Goal: Communication & Community: Participate in discussion

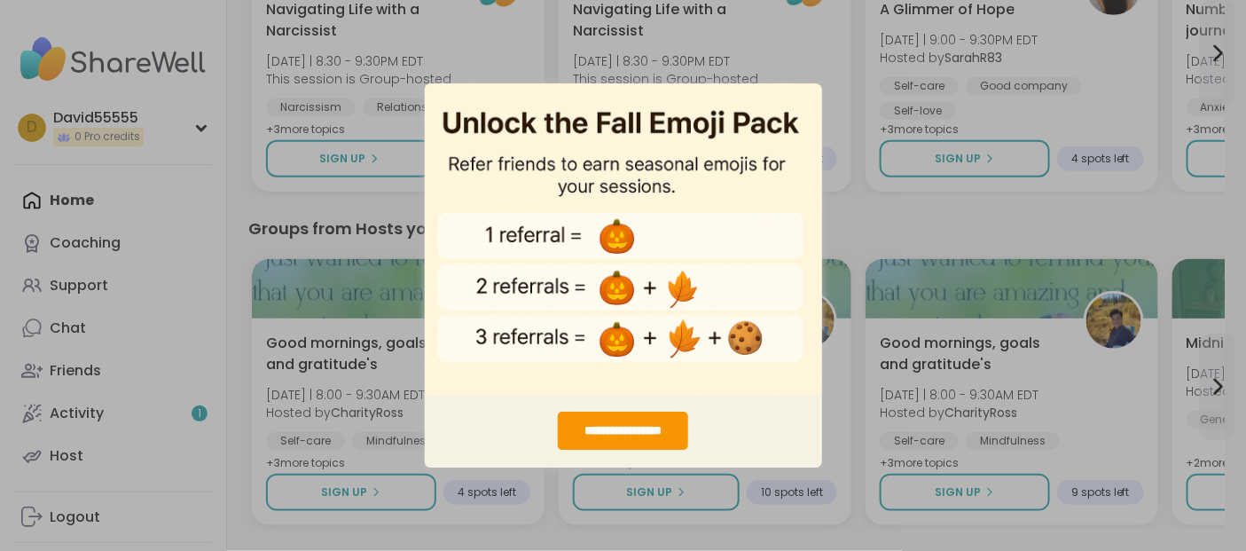
scroll to position [346, 0]
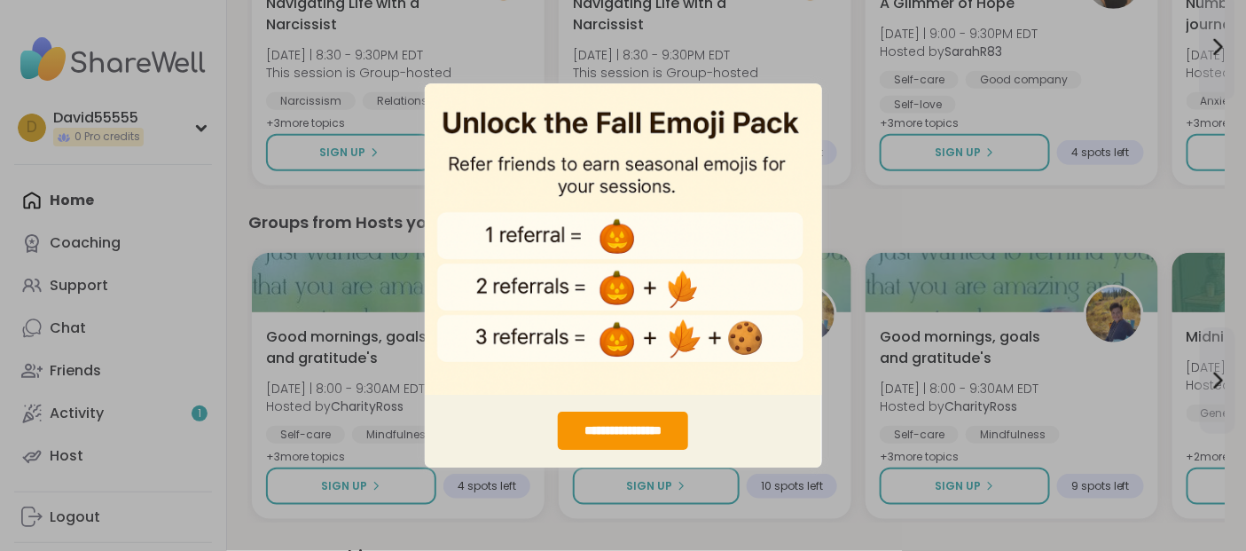
click at [96, 247] on div "**********" at bounding box center [623, 275] width 1246 height 551
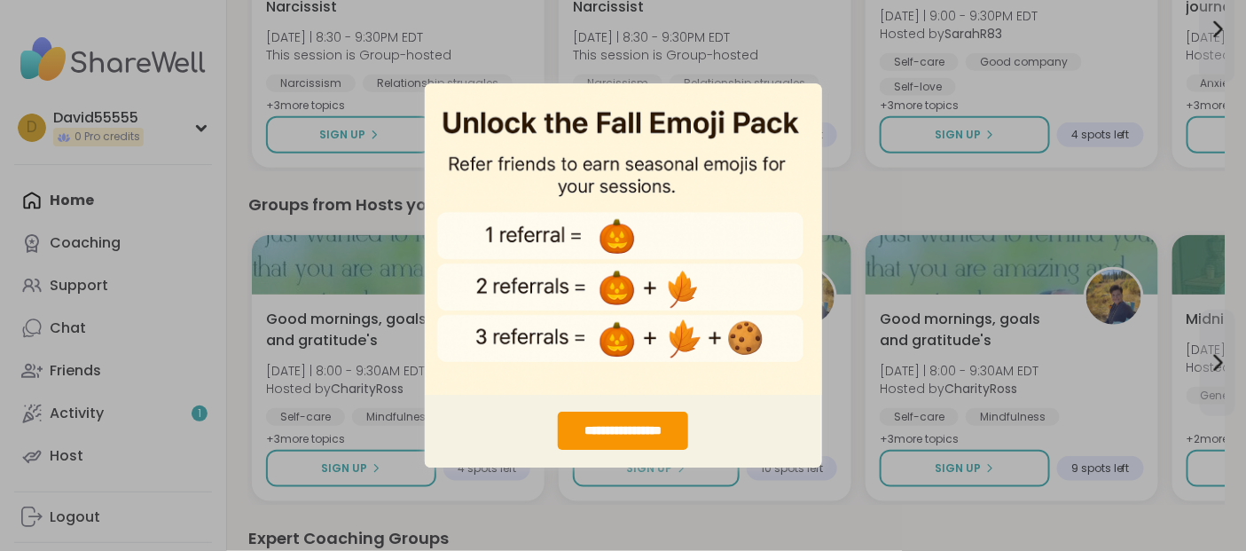
scroll to position [367, 0]
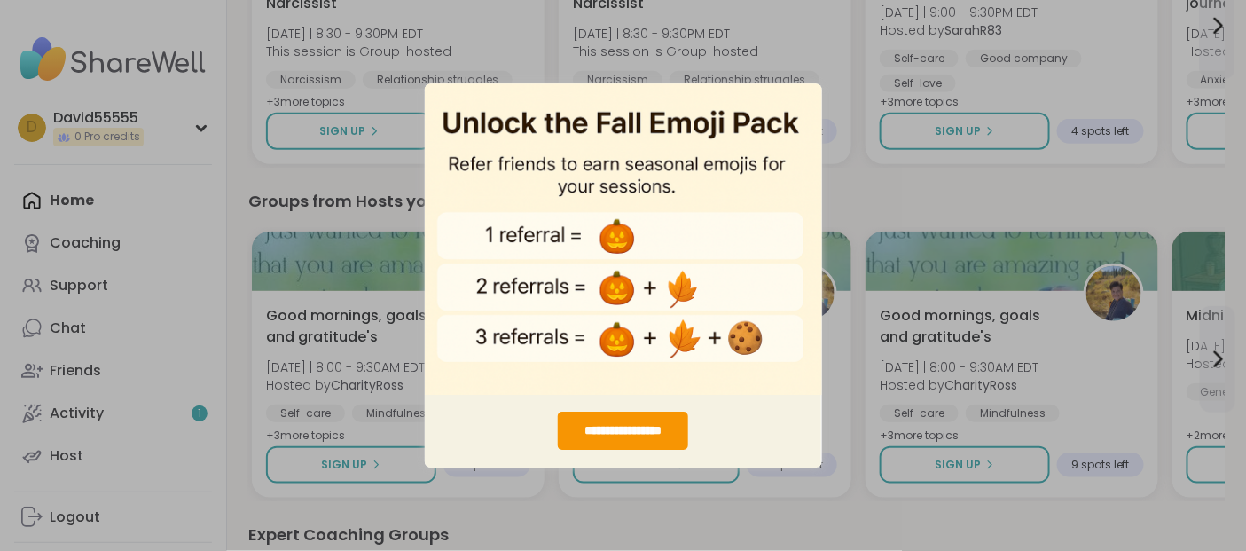
click at [87, 247] on div "**********" at bounding box center [623, 275] width 1246 height 551
click at [90, 306] on div "**********" at bounding box center [623, 275] width 1246 height 551
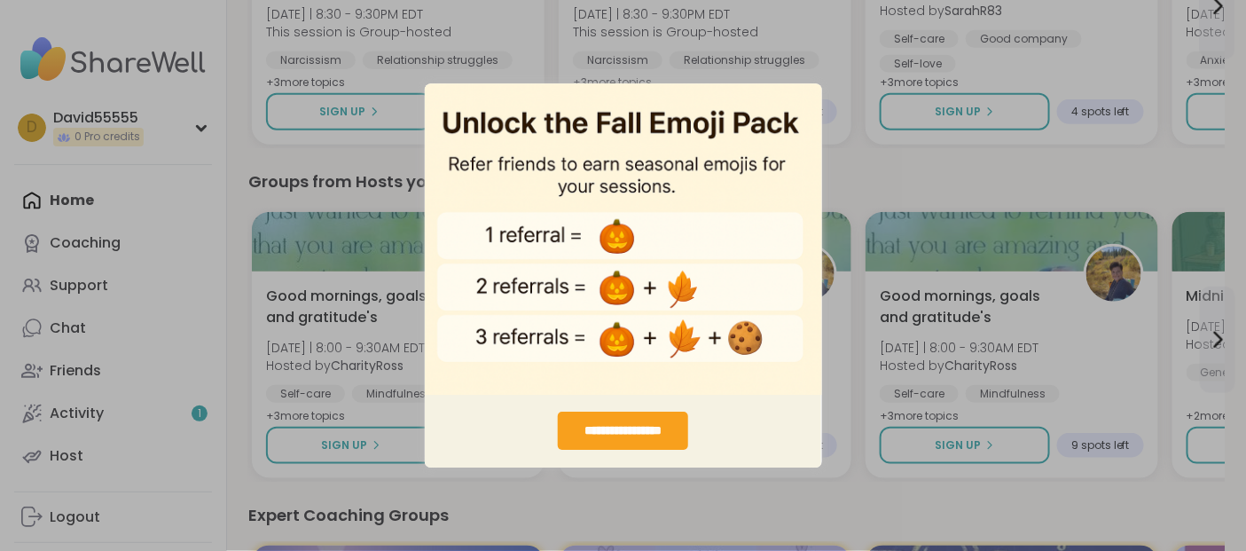
scroll to position [388, 0]
click at [647, 430] on div "**********" at bounding box center [623, 430] width 130 height 38
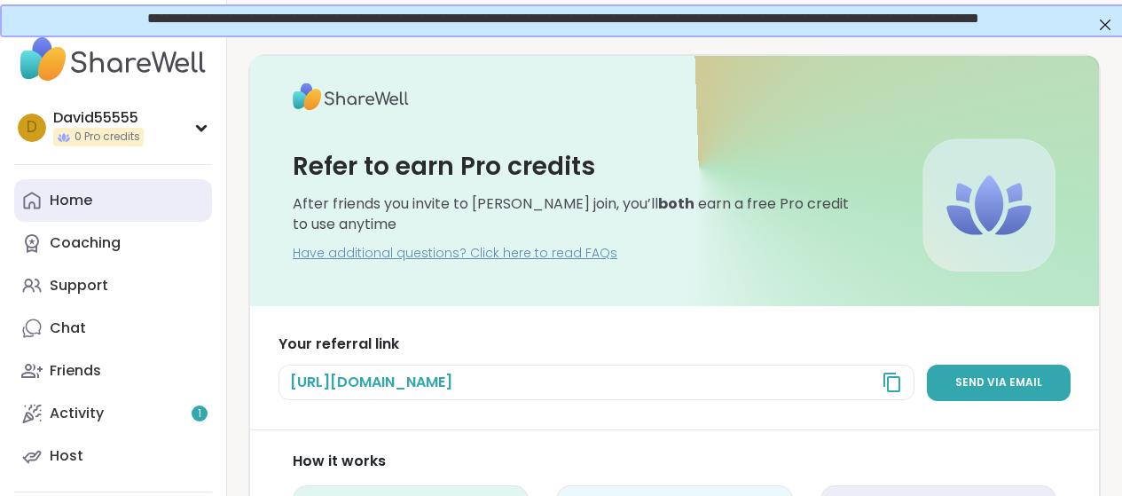
click at [92, 210] on div "Home" at bounding box center [71, 201] width 43 height 20
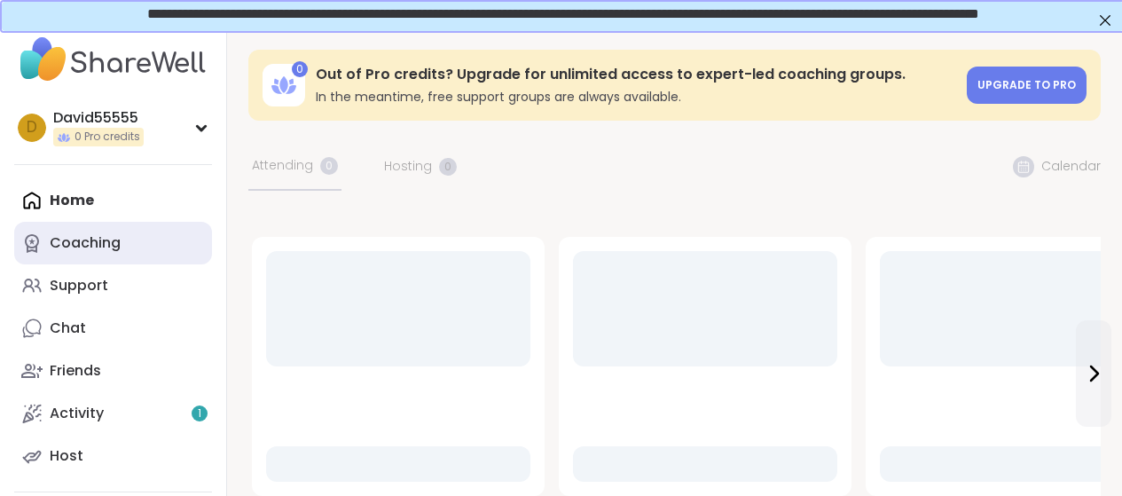
click at [113, 253] on div "Coaching" at bounding box center [85, 243] width 71 height 20
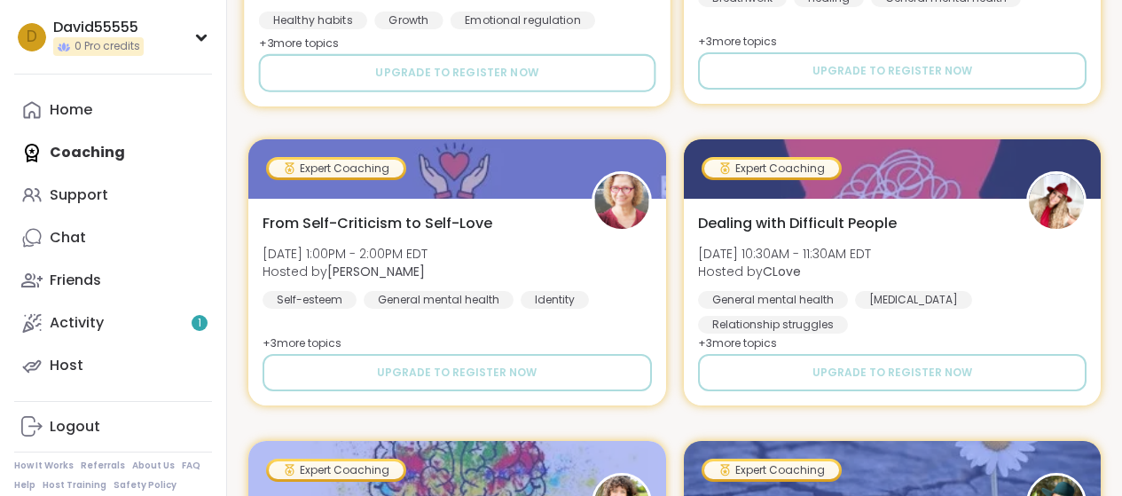
scroll to position [2382, 0]
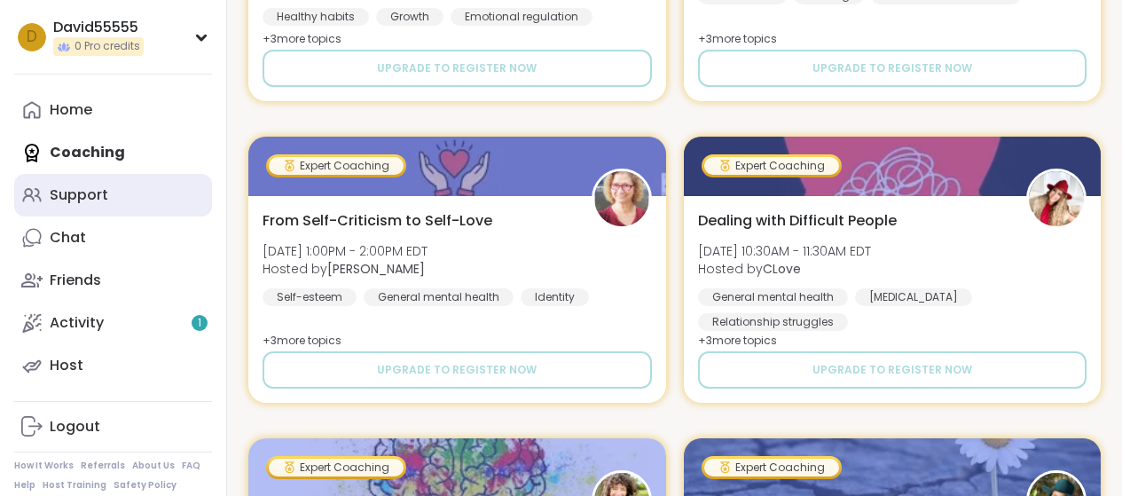
click at [68, 205] on div "Support" at bounding box center [79, 195] width 59 height 20
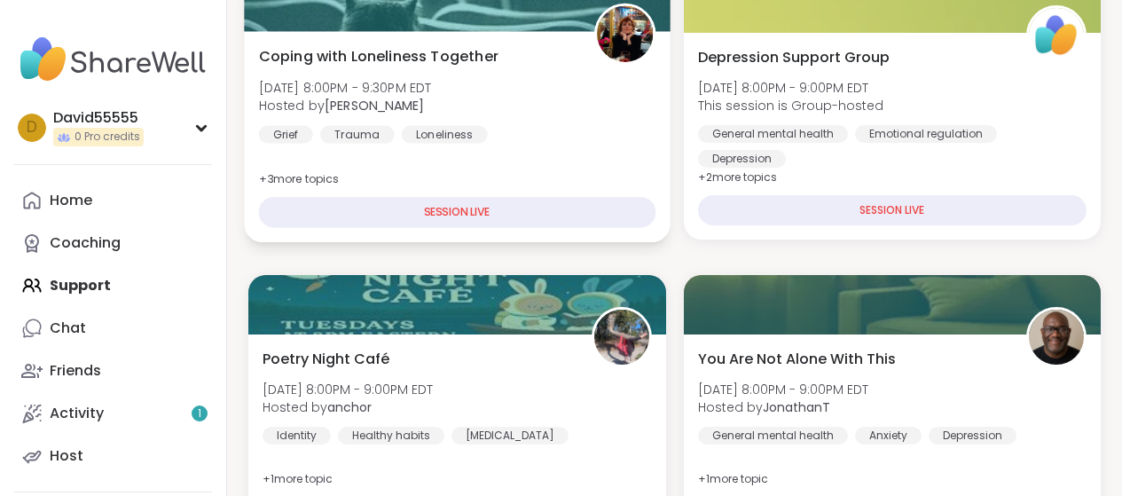
scroll to position [308, 0]
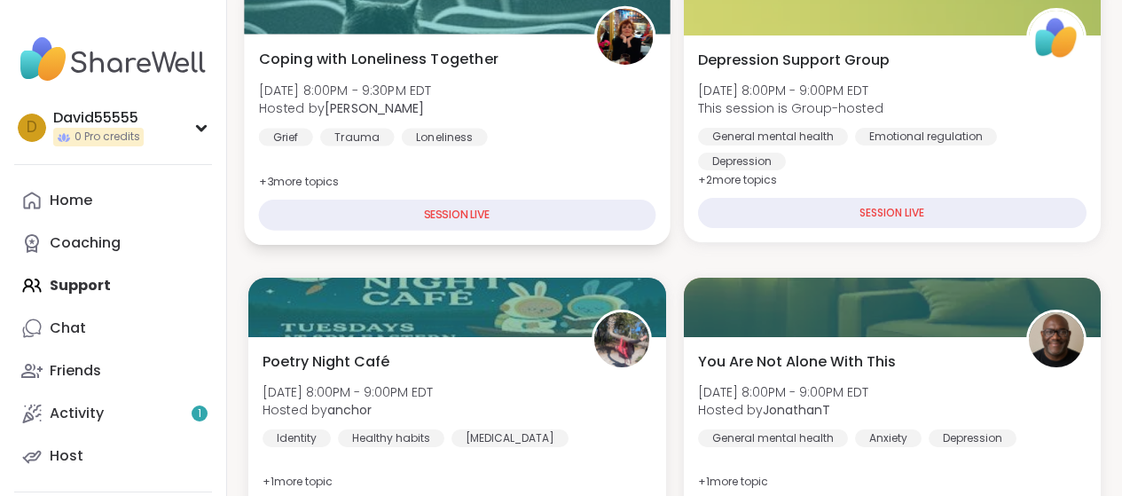
click at [528, 231] on div "SESSION LIVE" at bounding box center [457, 215] width 396 height 31
click at [522, 231] on div "SESSION LIVE" at bounding box center [457, 215] width 396 height 31
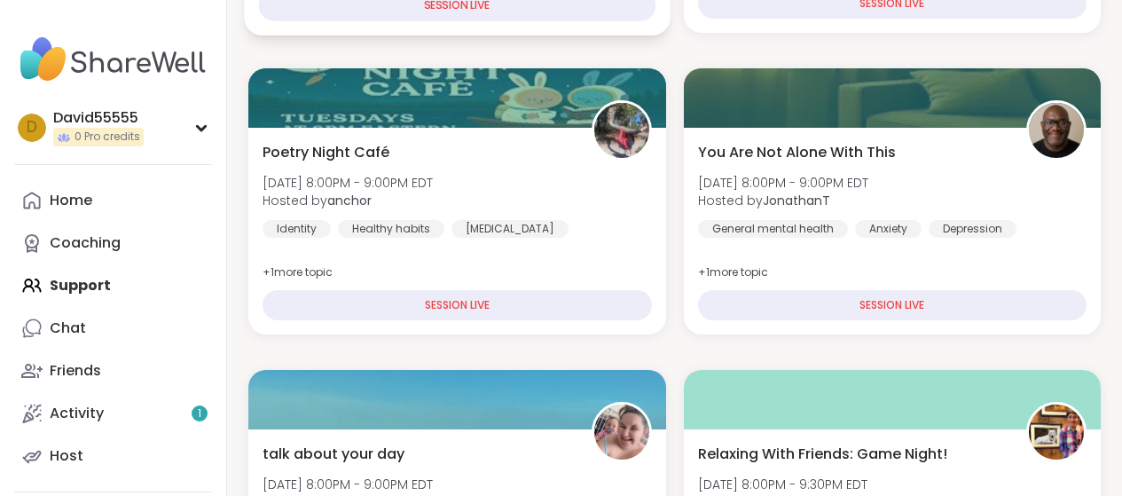
scroll to position [523, 0]
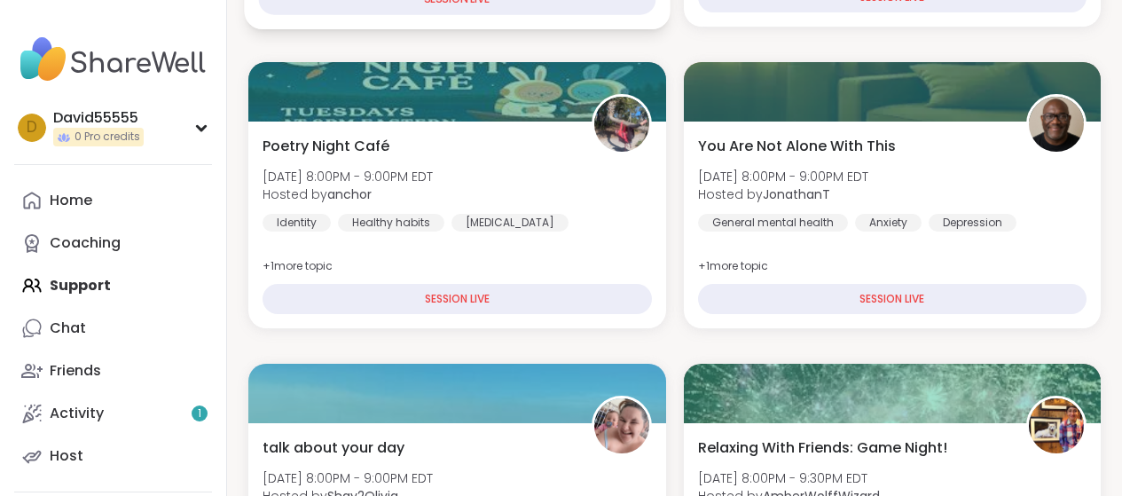
click at [529, 15] on div "SESSION LIVE" at bounding box center [457, -1] width 396 height 31
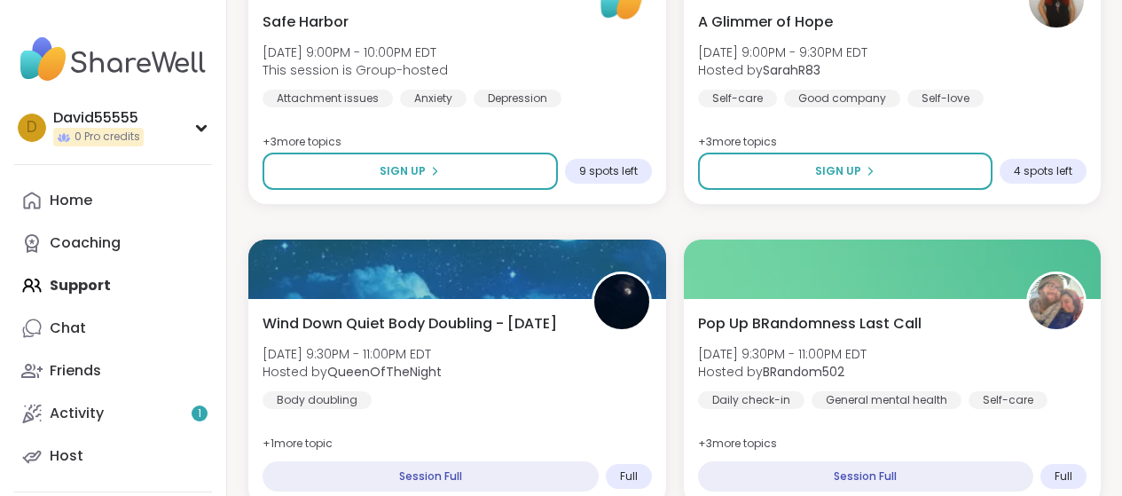
scroll to position [1554, 0]
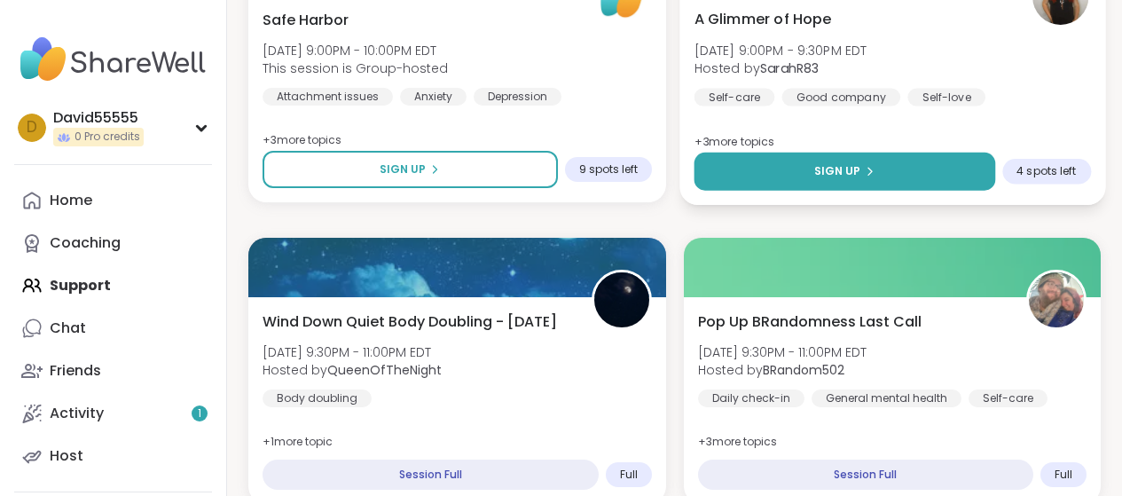
click at [860, 179] on span "Sign Up" at bounding box center [836, 171] width 47 height 16
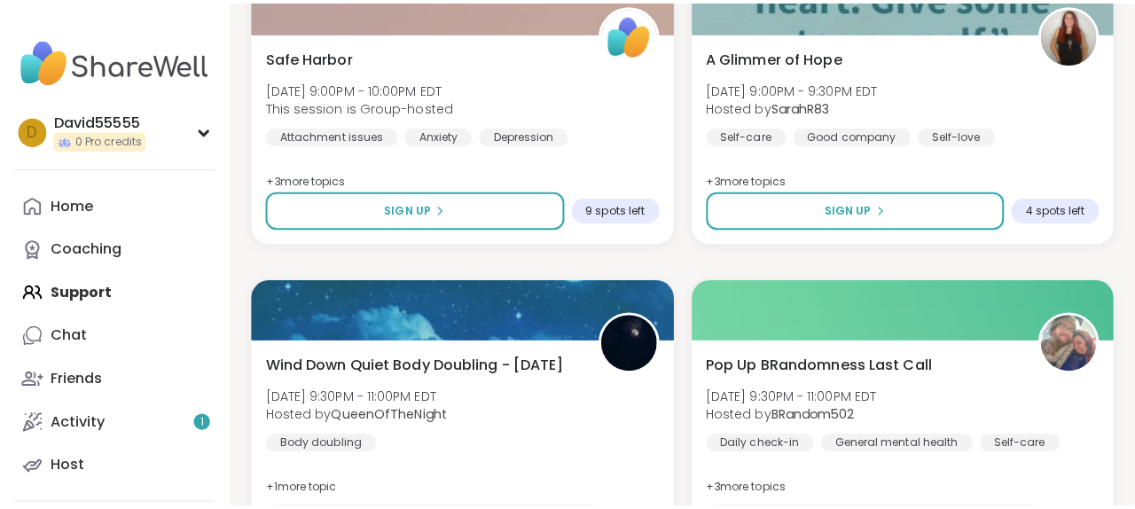
scroll to position [1534, 0]
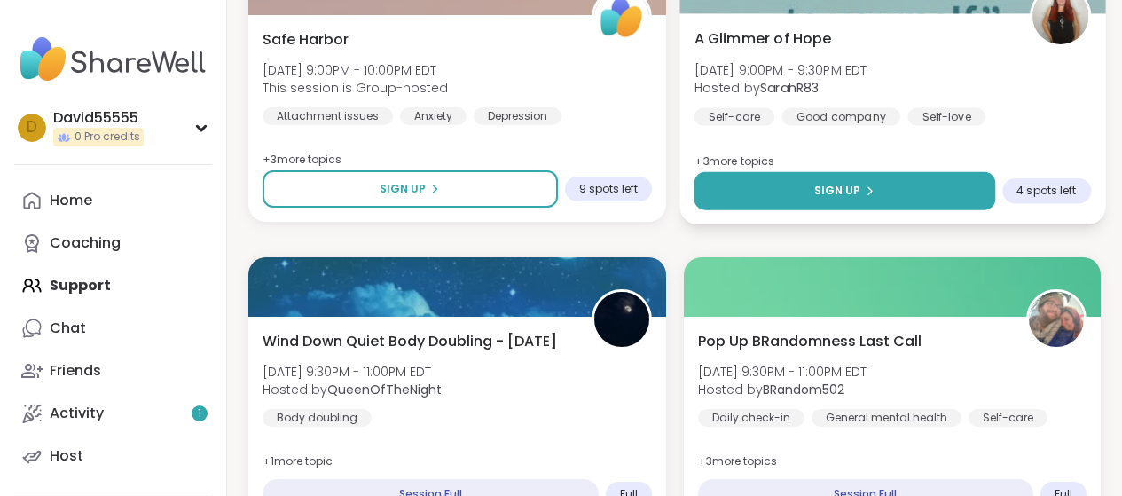
click at [860, 199] on span "Sign Up" at bounding box center [836, 191] width 47 height 16
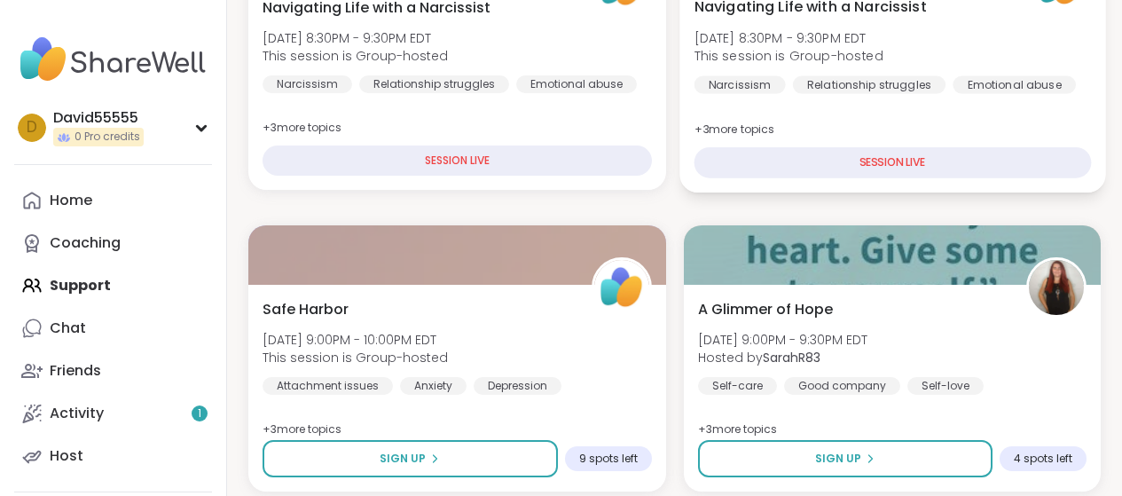
scroll to position [1273, 0]
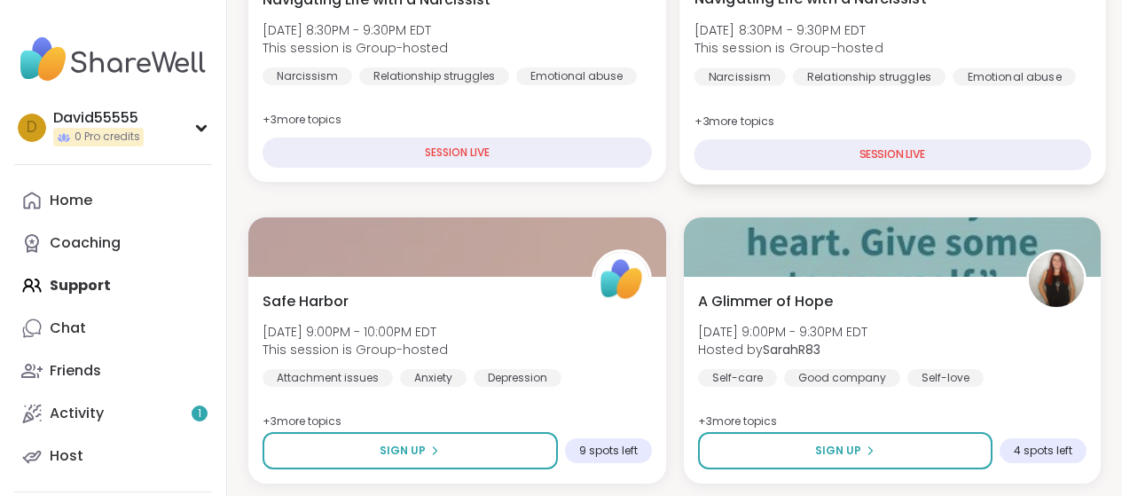
click at [950, 170] on div "SESSION LIVE" at bounding box center [892, 154] width 396 height 31
click at [952, 170] on div "SESSION LIVE" at bounding box center [892, 154] width 396 height 31
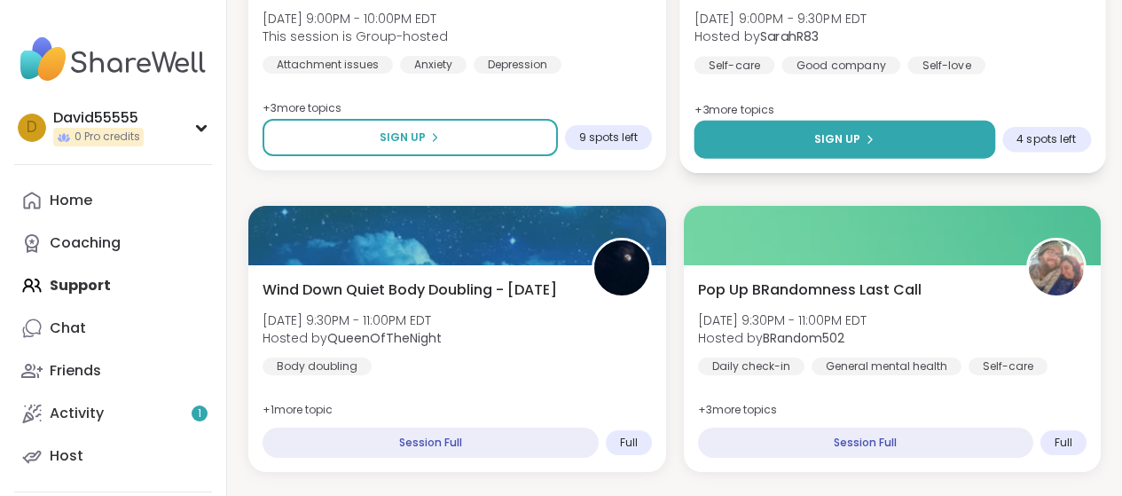
scroll to position [1588, 0]
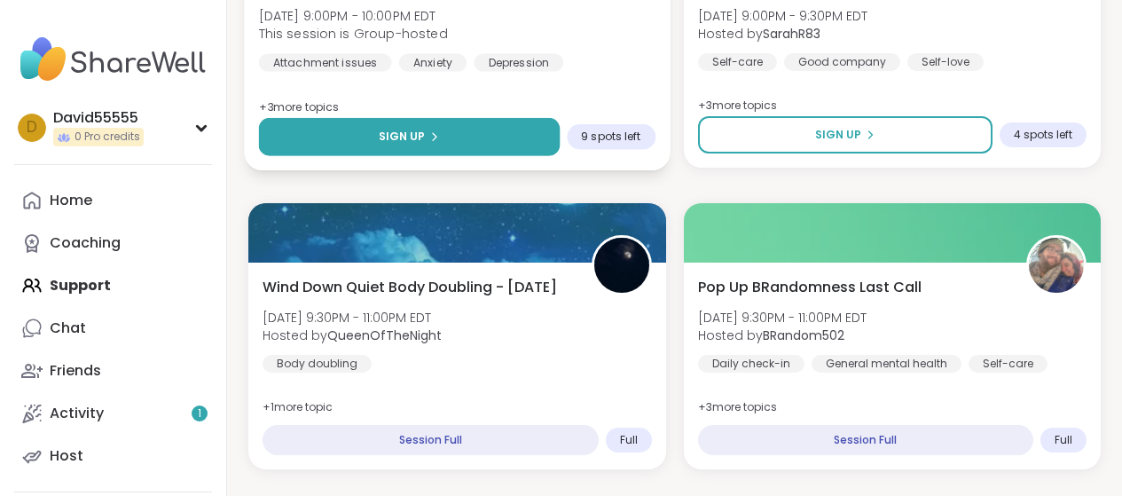
click at [440, 142] on icon at bounding box center [434, 136] width 11 height 11
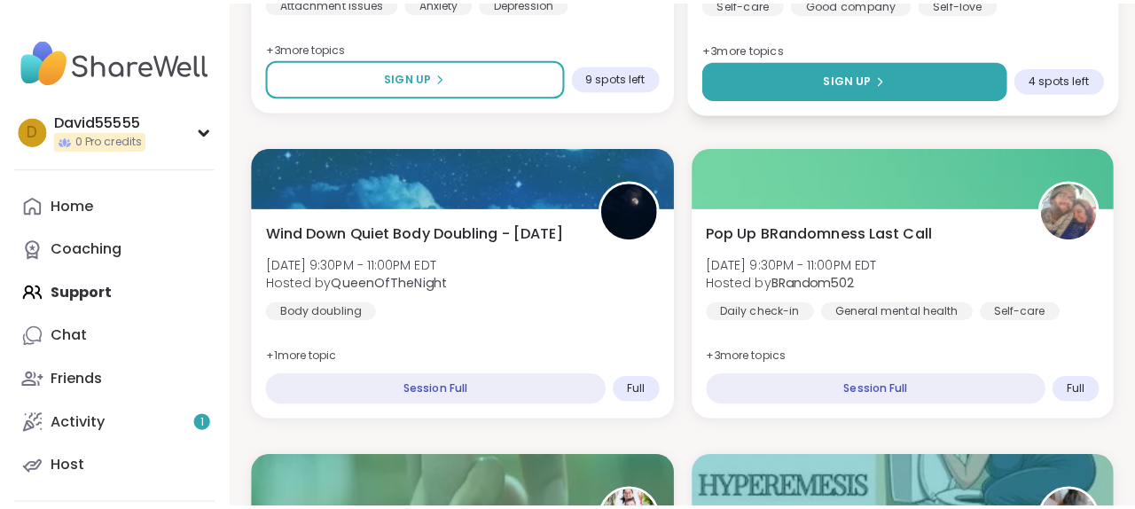
scroll to position [1642, 0]
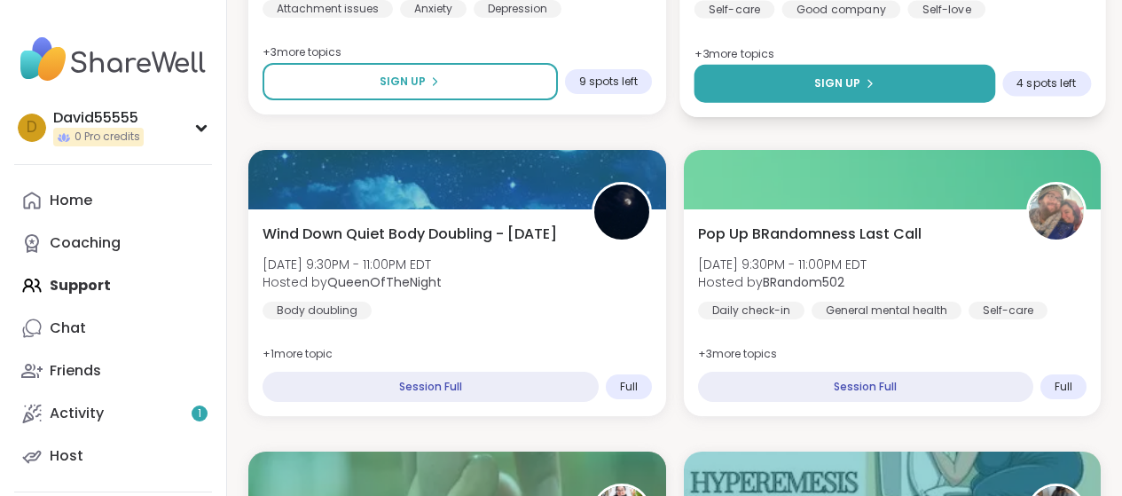
click at [896, 103] on button "Sign Up" at bounding box center [844, 84] width 301 height 38
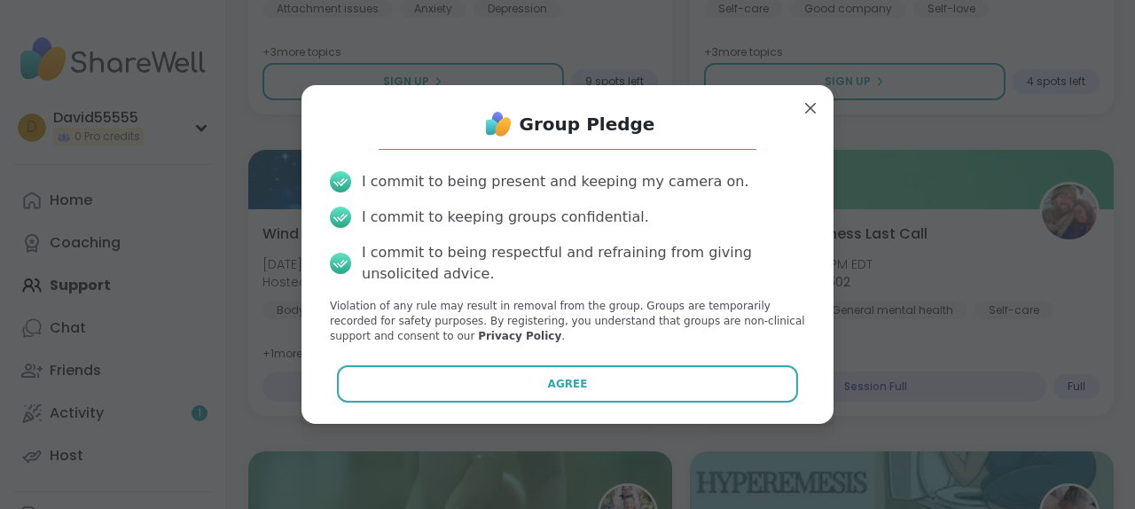
scroll to position [65, 0]
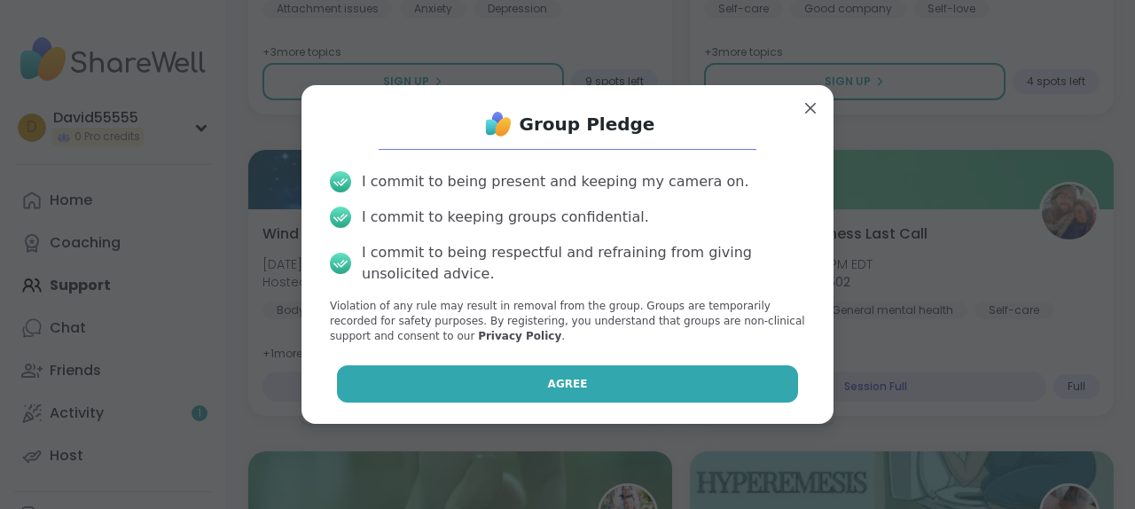
click at [558, 392] on span "Agree" at bounding box center [568, 384] width 40 height 16
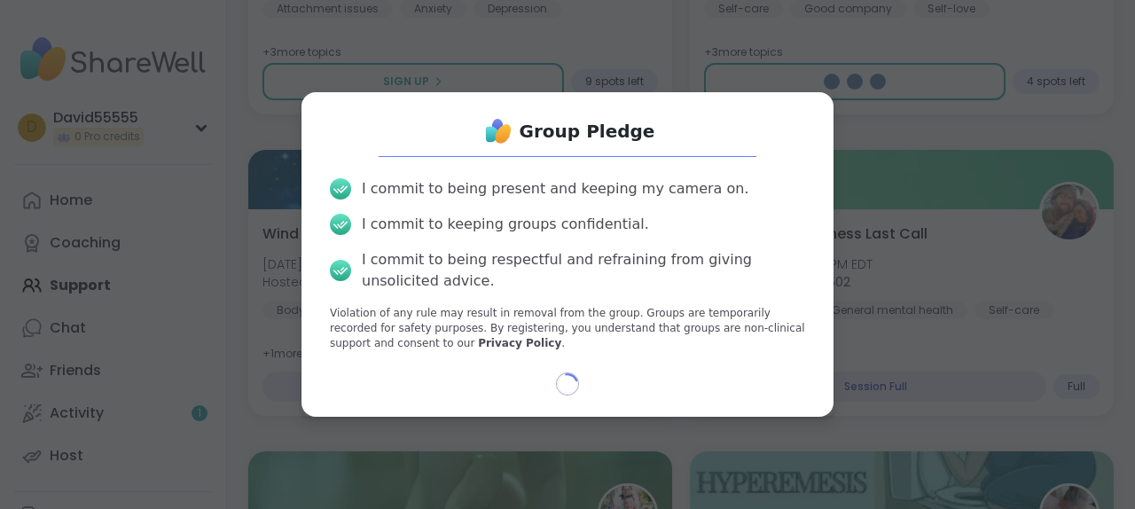
scroll to position [52, 0]
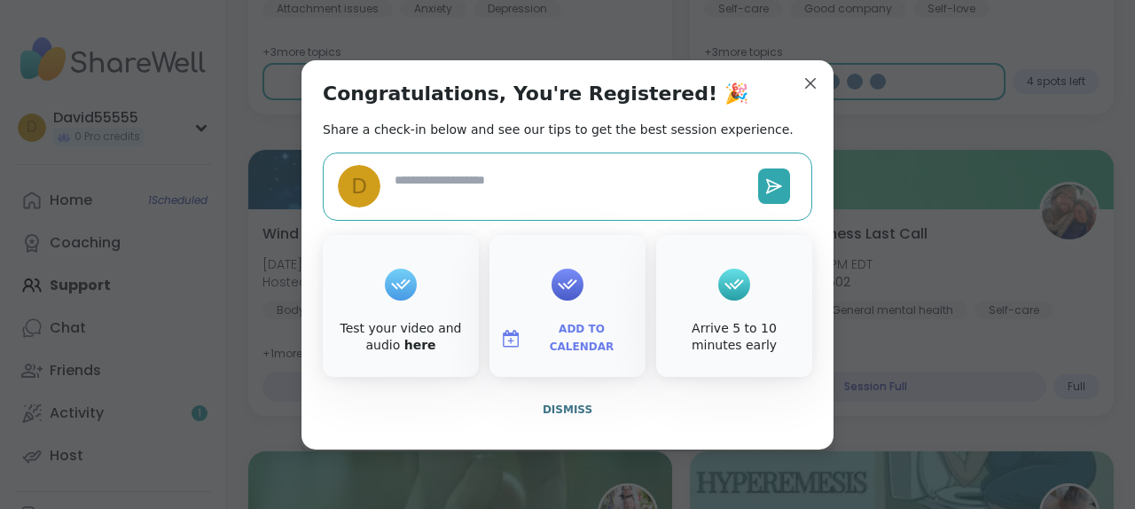
type textarea "*"
click at [558, 416] on span "Dismiss" at bounding box center [568, 410] width 50 height 12
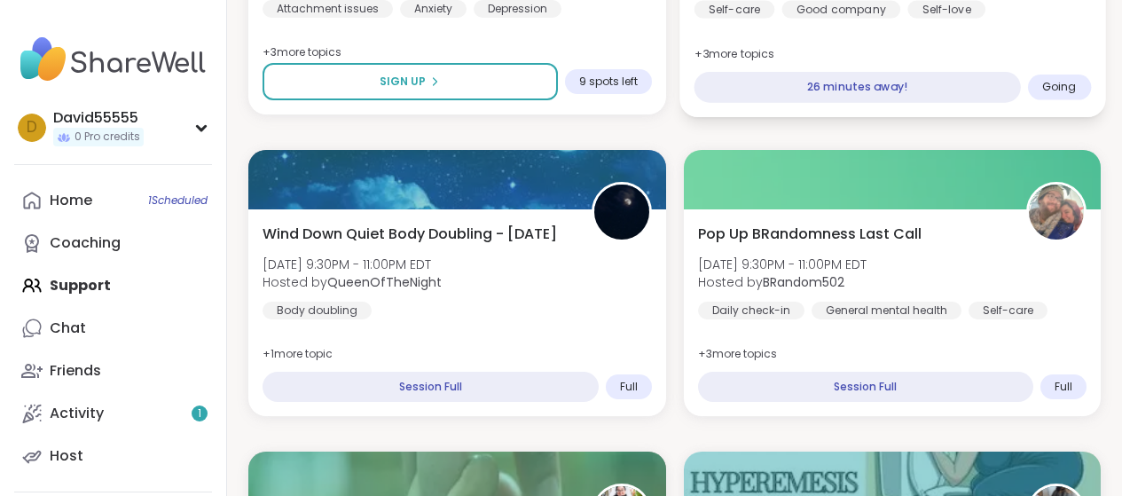
click at [1076, 94] on span "Going" at bounding box center [1058, 87] width 35 height 14
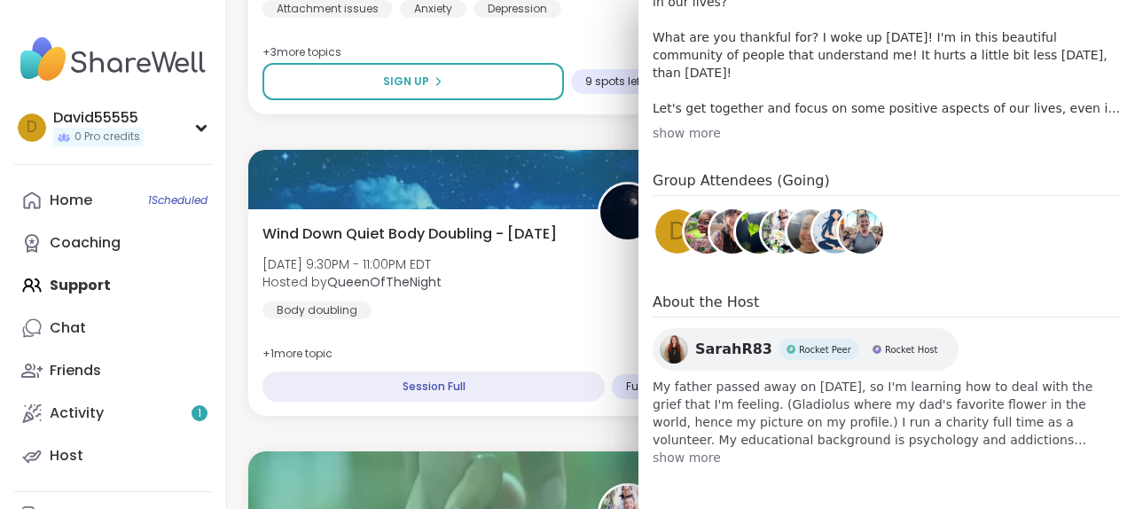
scroll to position [951, 0]
click at [700, 449] on span "show more" at bounding box center [887, 458] width 468 height 18
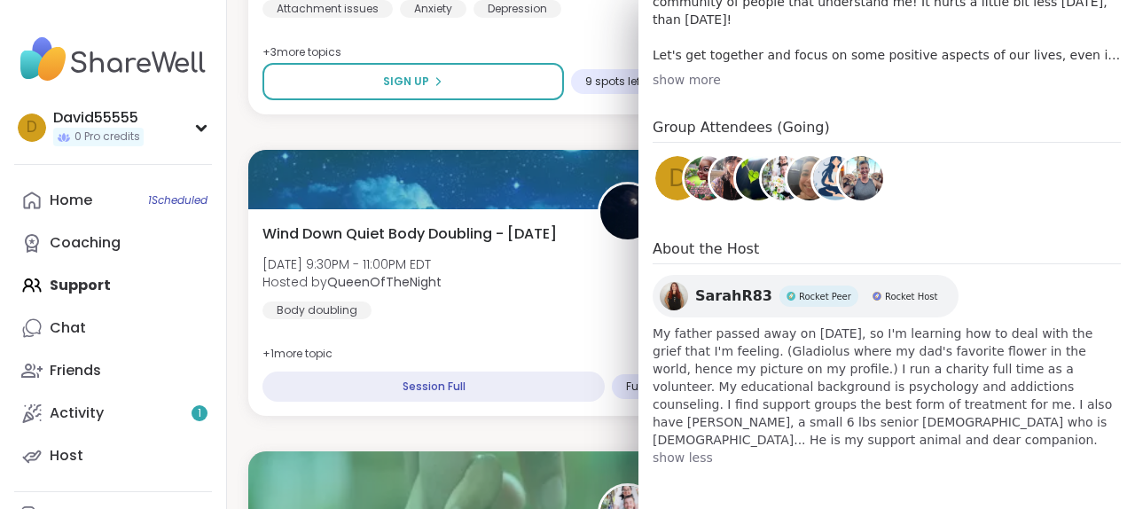
scroll to position [819, 0]
click at [726, 307] on span "SarahR83" at bounding box center [733, 296] width 77 height 21
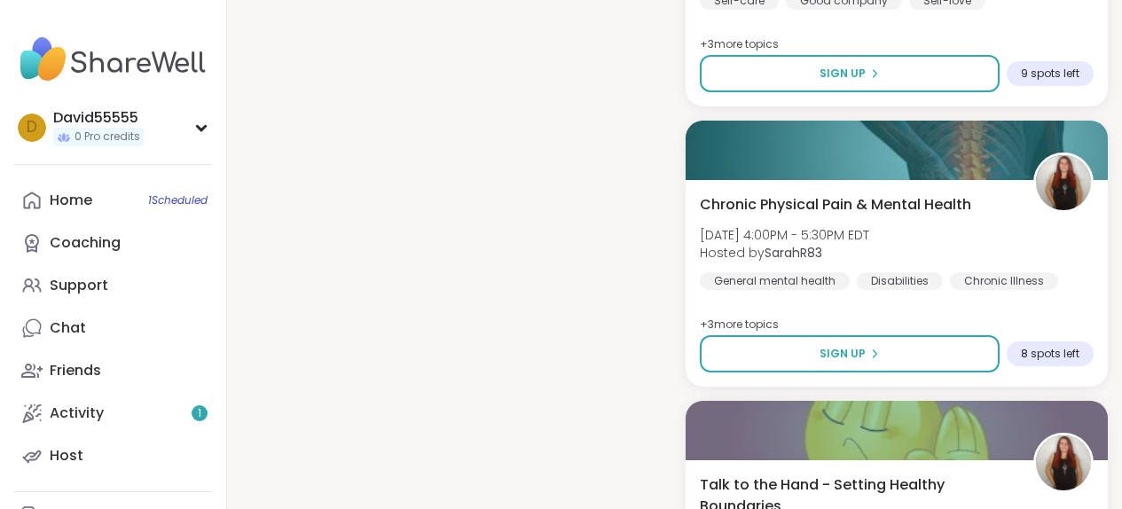
scroll to position [1773, 0]
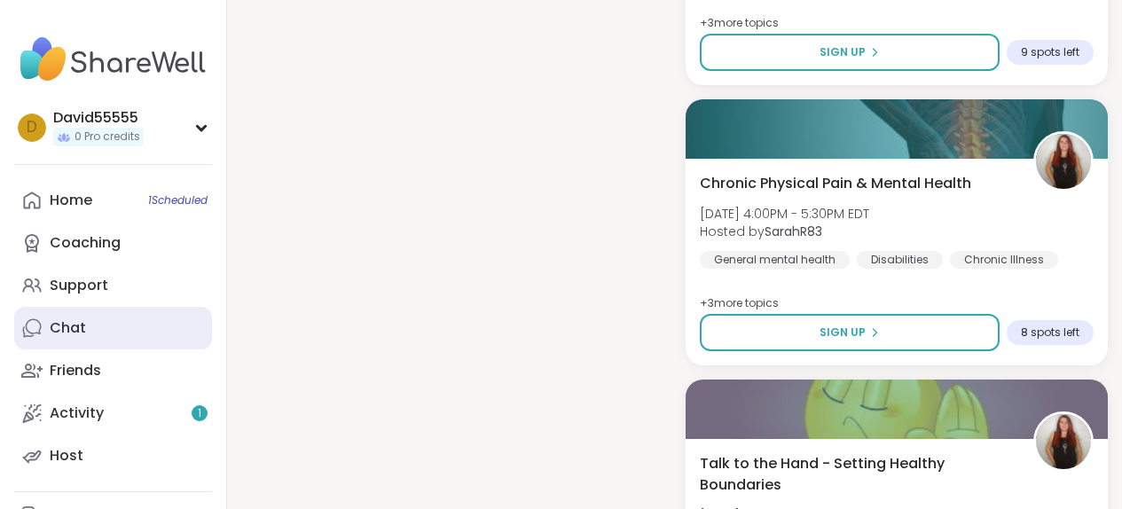
click at [86, 338] on div "Chat" at bounding box center [68, 328] width 36 height 20
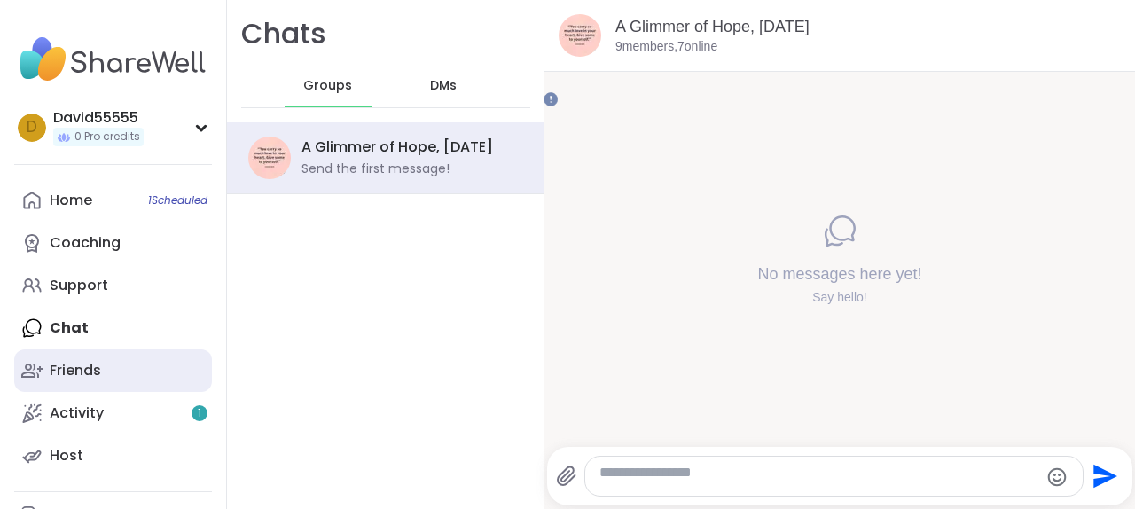
click at [89, 380] on div "Friends" at bounding box center [75, 371] width 51 height 20
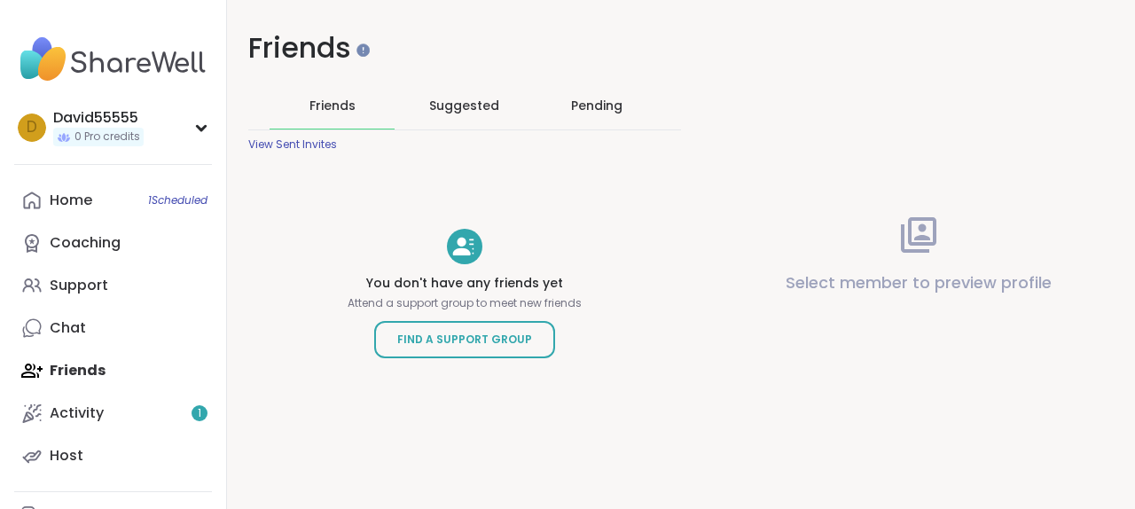
click at [499, 114] on span "Suggested" at bounding box center [464, 106] width 70 height 18
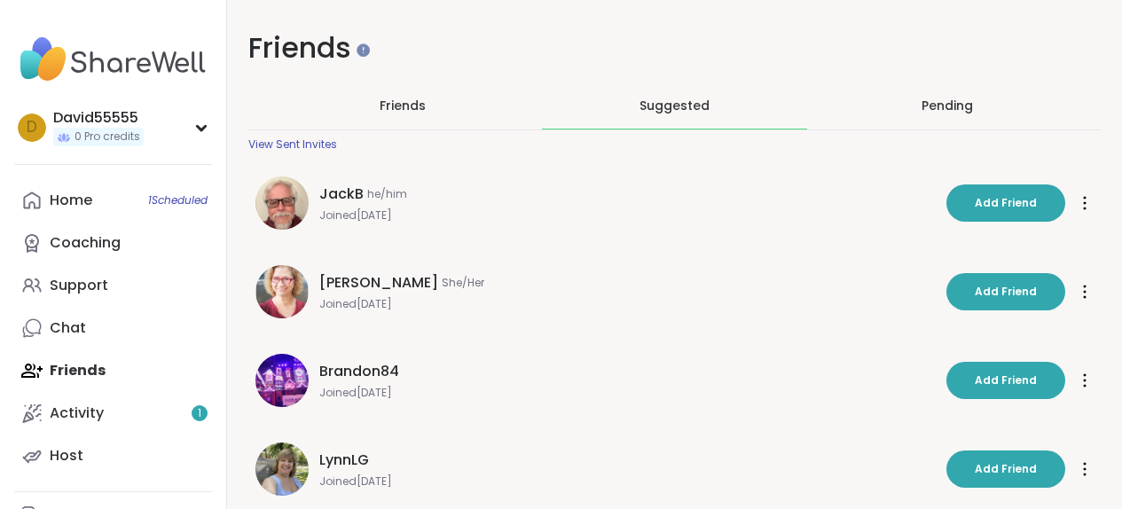
click at [921, 114] on div "Pending" at bounding box center [946, 106] width 51 height 18
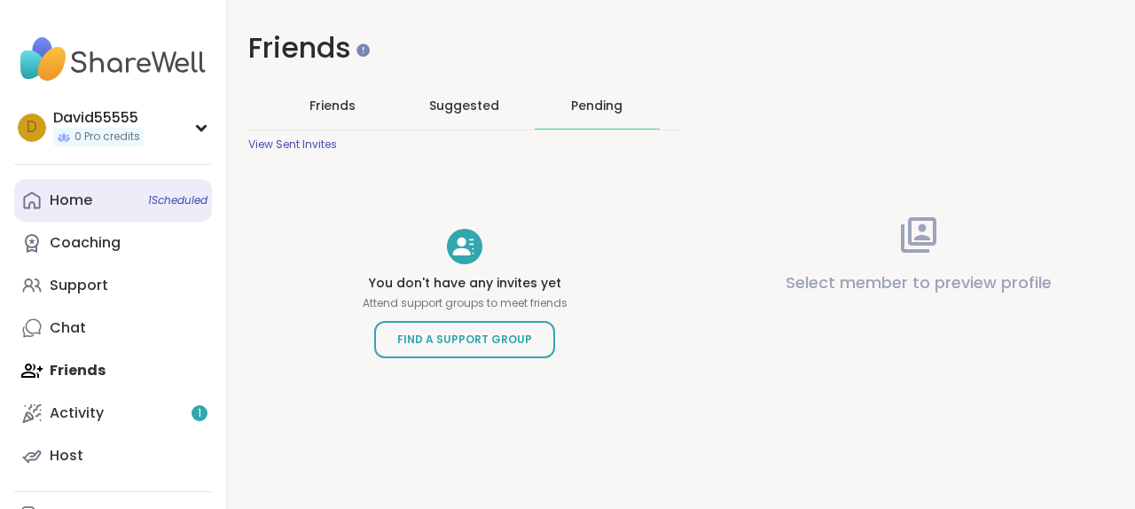
click at [91, 210] on div "Home 1 Scheduled" at bounding box center [71, 201] width 43 height 20
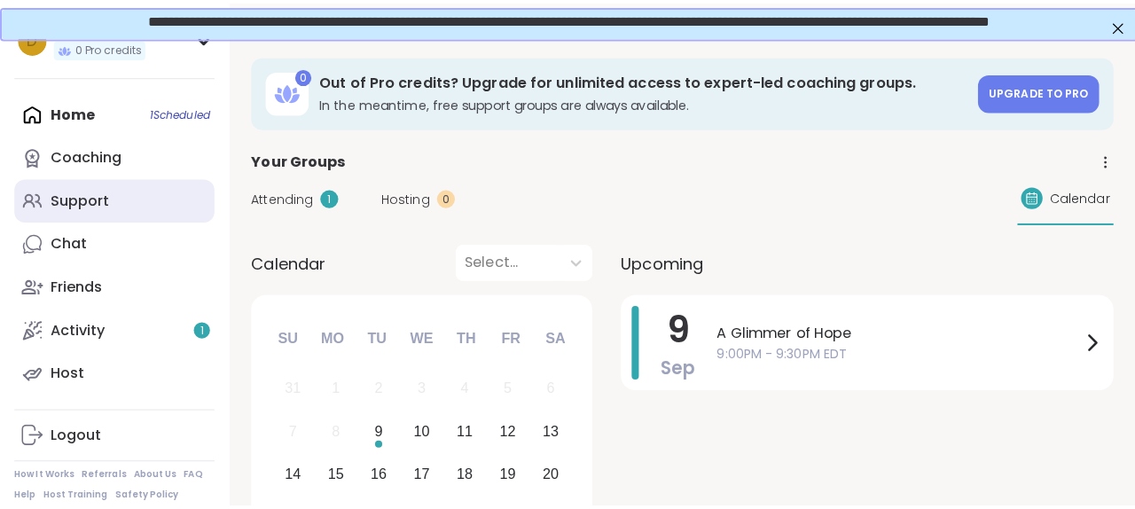
scroll to position [182, 0]
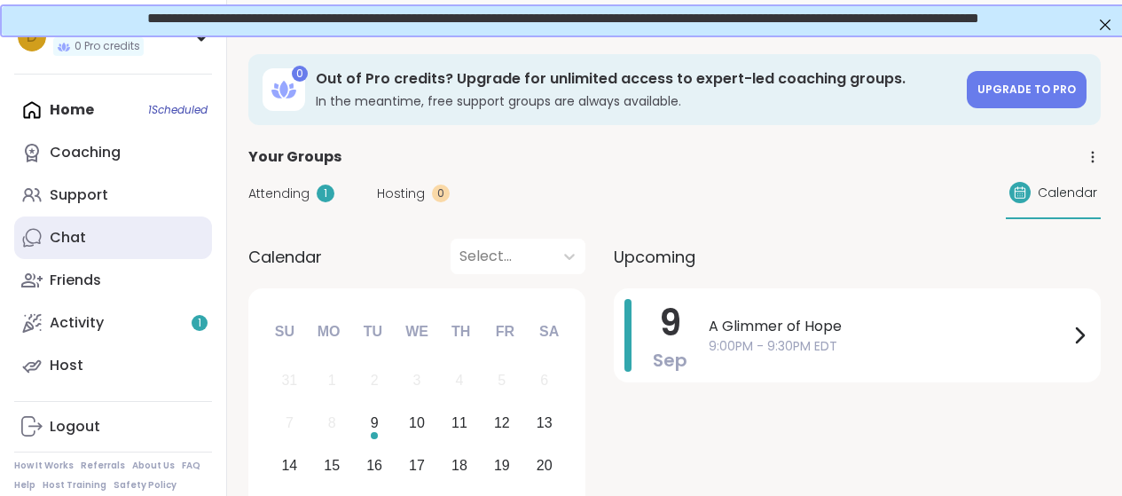
click at [113, 235] on link "Chat" at bounding box center [113, 237] width 198 height 43
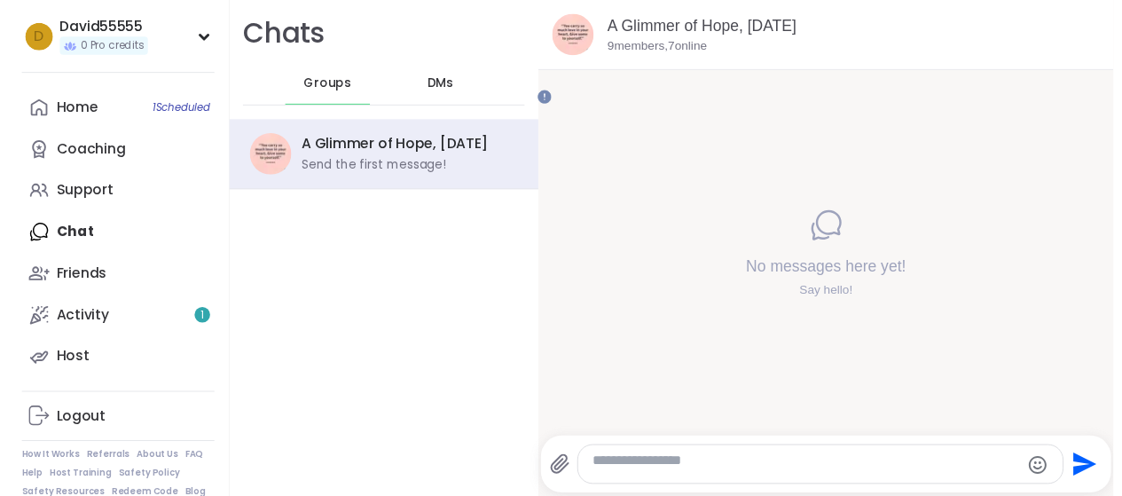
scroll to position [283, 0]
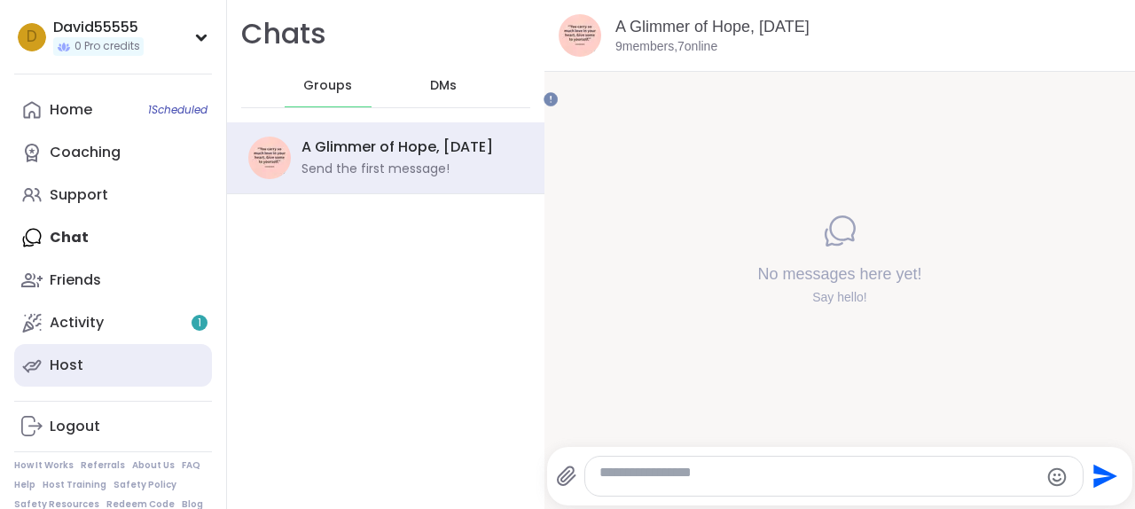
click at [111, 344] on link "Host" at bounding box center [113, 365] width 198 height 43
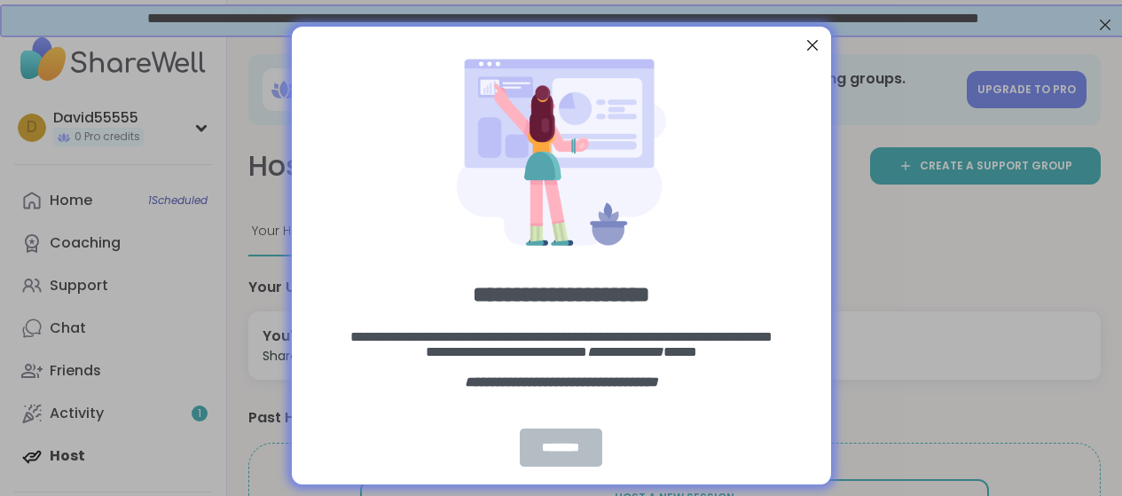
click at [557, 444] on div "********" at bounding box center [561, 447] width 83 height 38
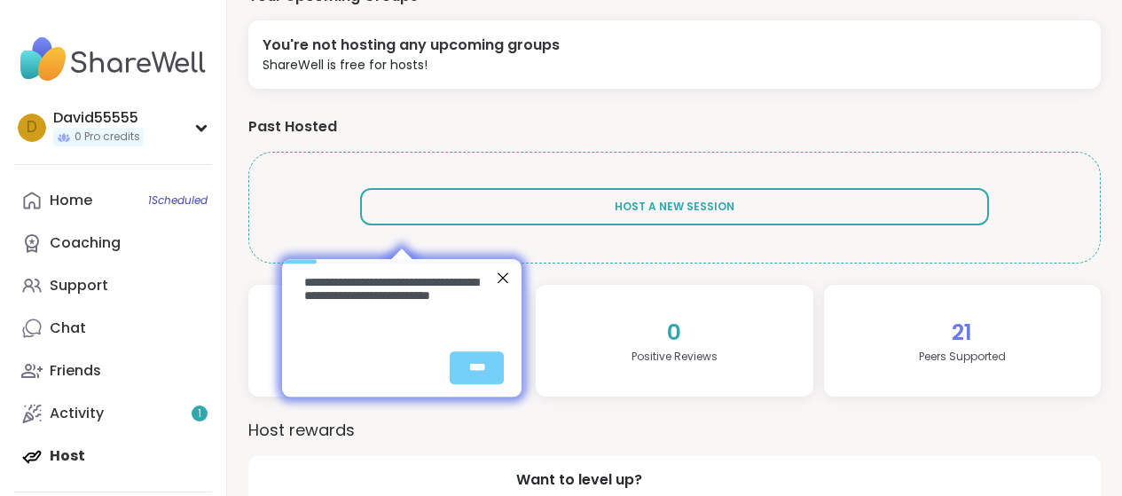
scroll to position [307, 0]
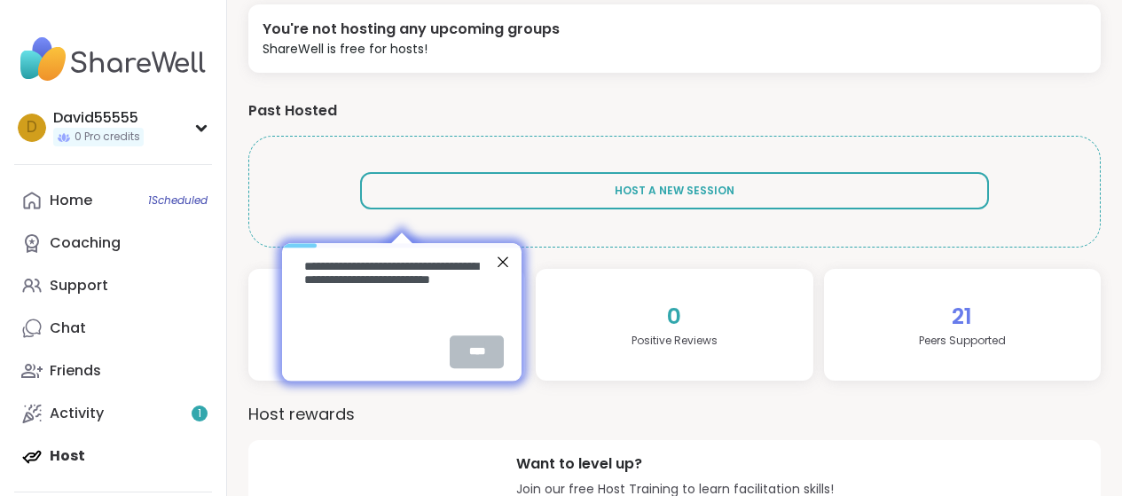
click at [459, 353] on div "****" at bounding box center [477, 351] width 54 height 33
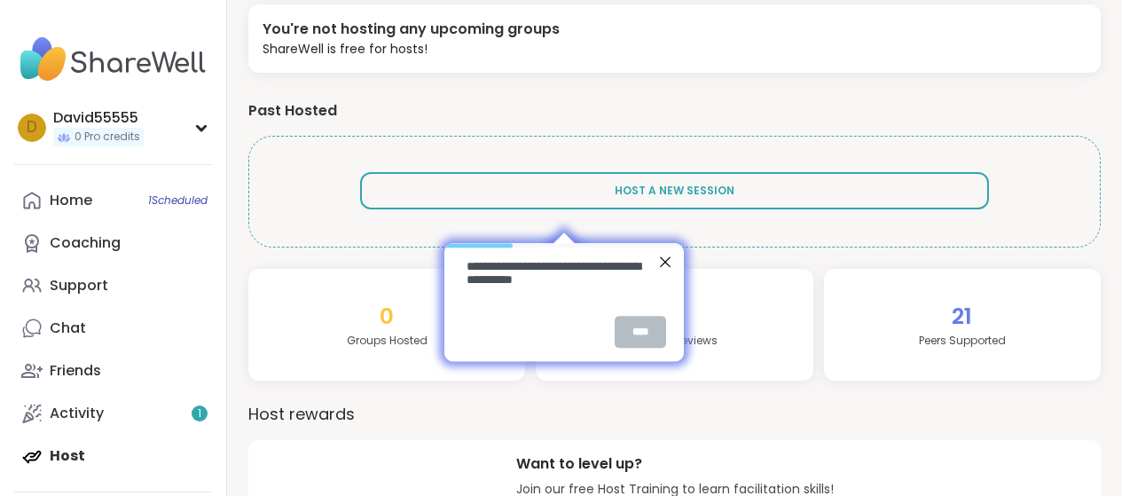
click at [646, 337] on div "****" at bounding box center [639, 332] width 51 height 32
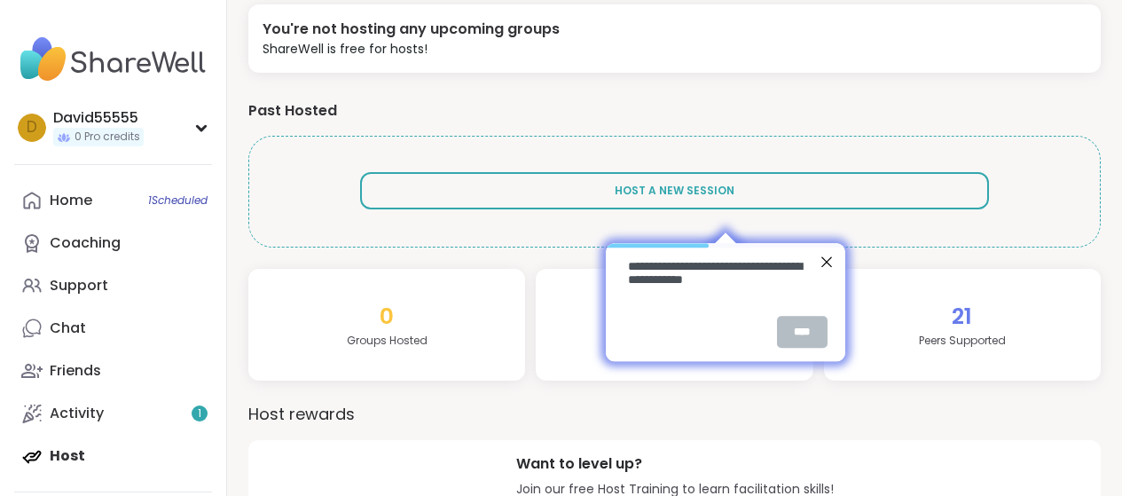
click at [805, 335] on div "****" at bounding box center [801, 332] width 51 height 32
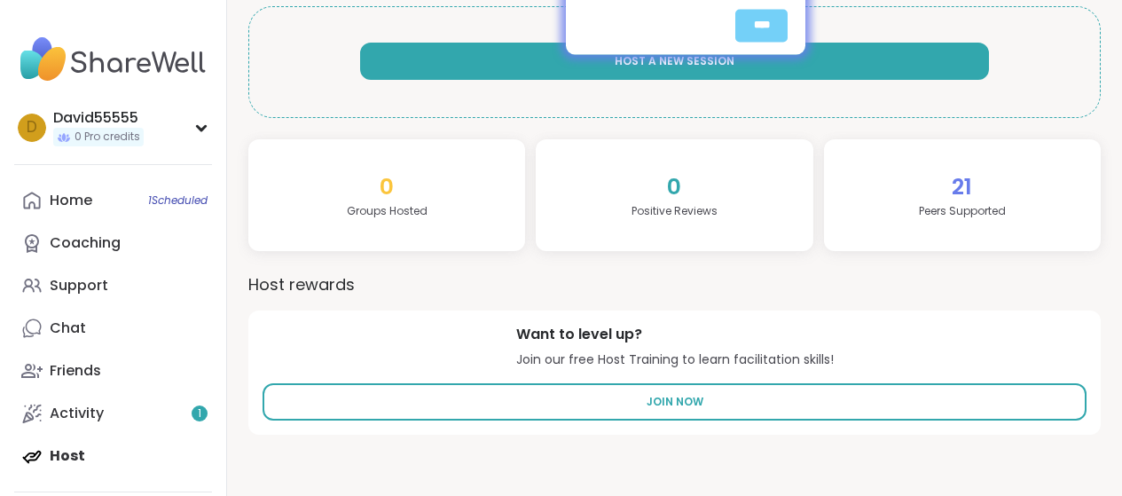
scroll to position [530, 0]
click at [615, 68] on span "Host A New Session" at bounding box center [675, 60] width 120 height 15
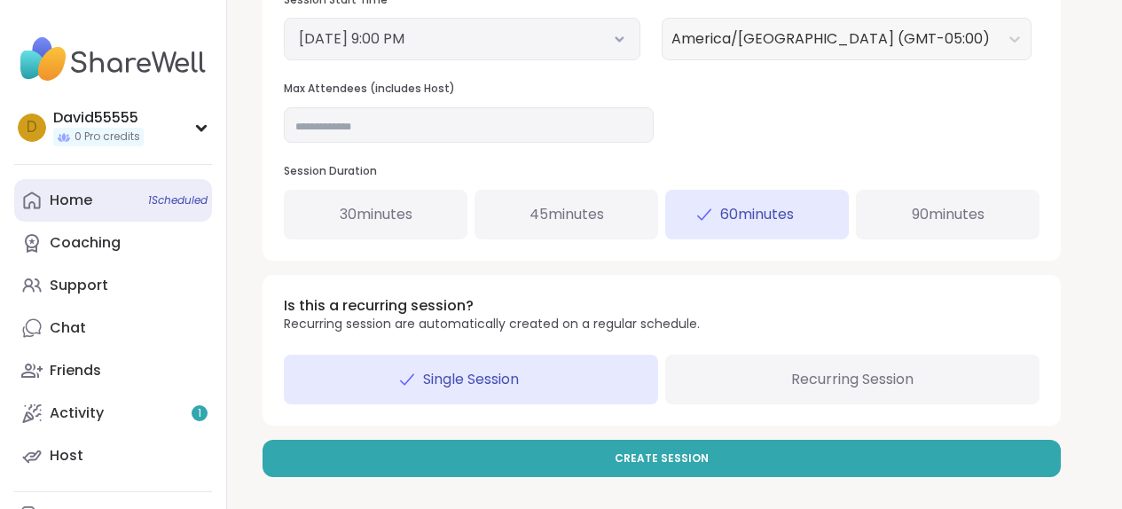
scroll to position [1208, 0]
click at [92, 210] on div "Home 1 Scheduled" at bounding box center [71, 201] width 43 height 20
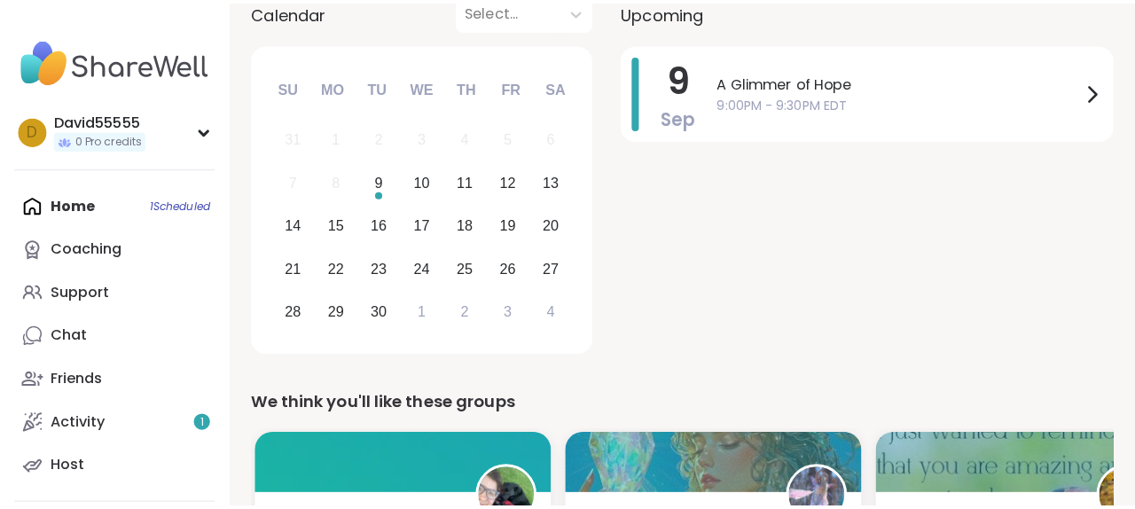
scroll to position [248, 0]
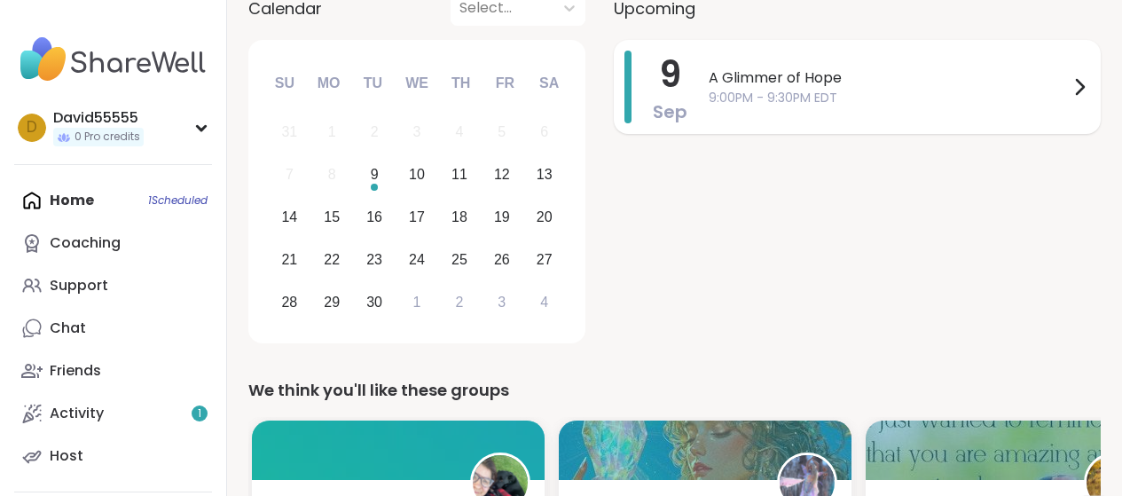
click at [876, 89] on span "A Glimmer of Hope" at bounding box center [889, 77] width 360 height 21
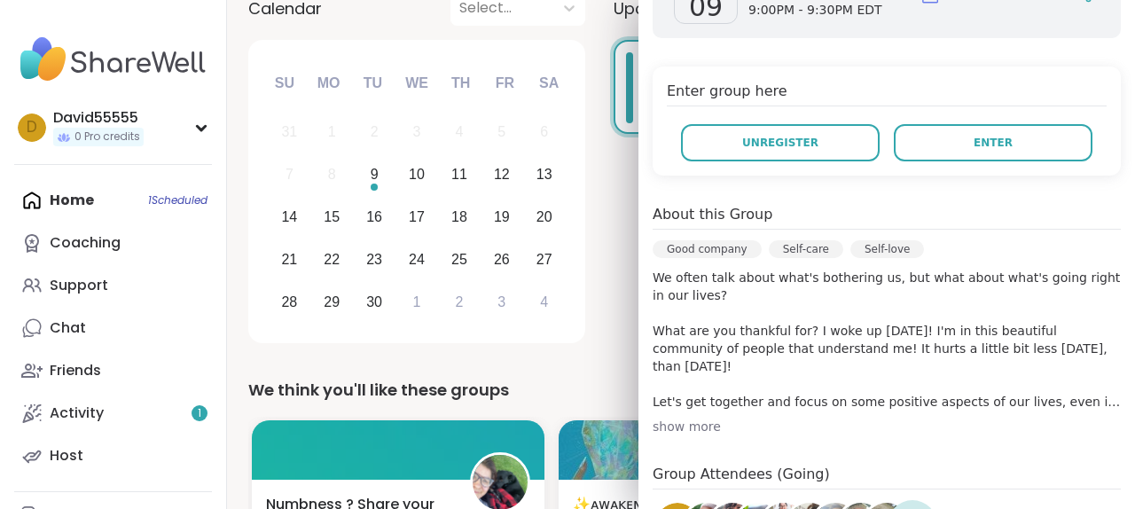
scroll to position [311, 0]
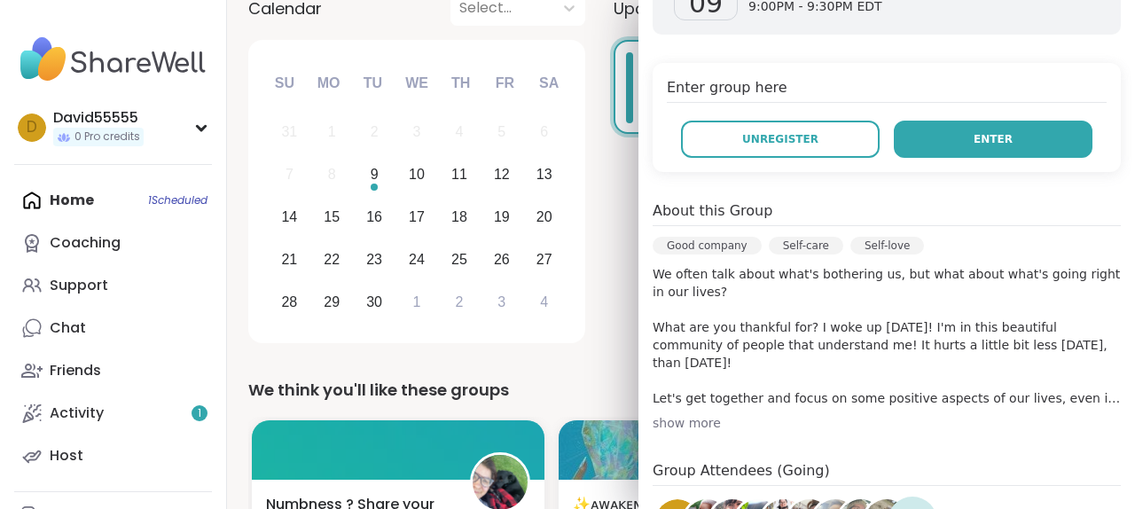
click at [974, 147] on span "Enter" at bounding box center [993, 139] width 39 height 16
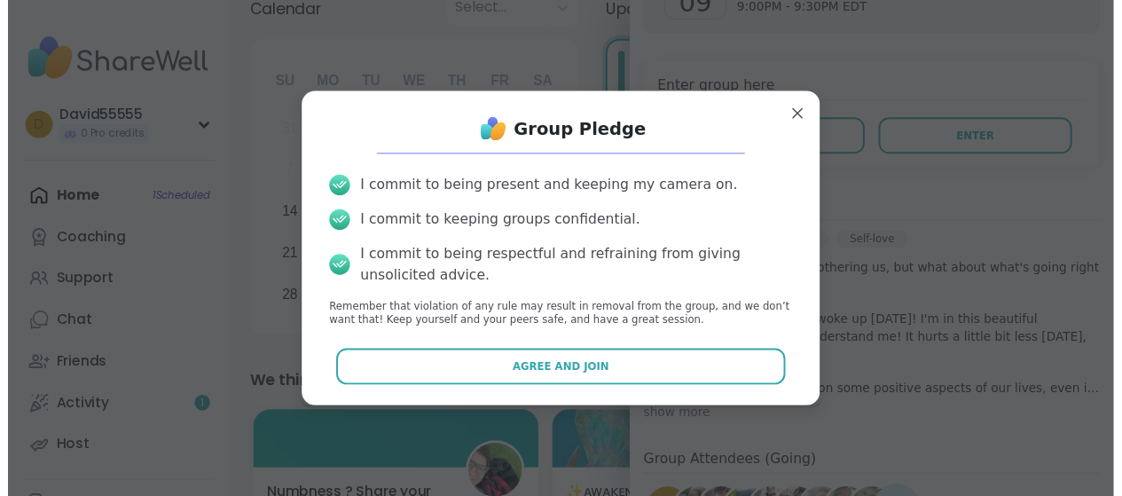
scroll to position [35, 0]
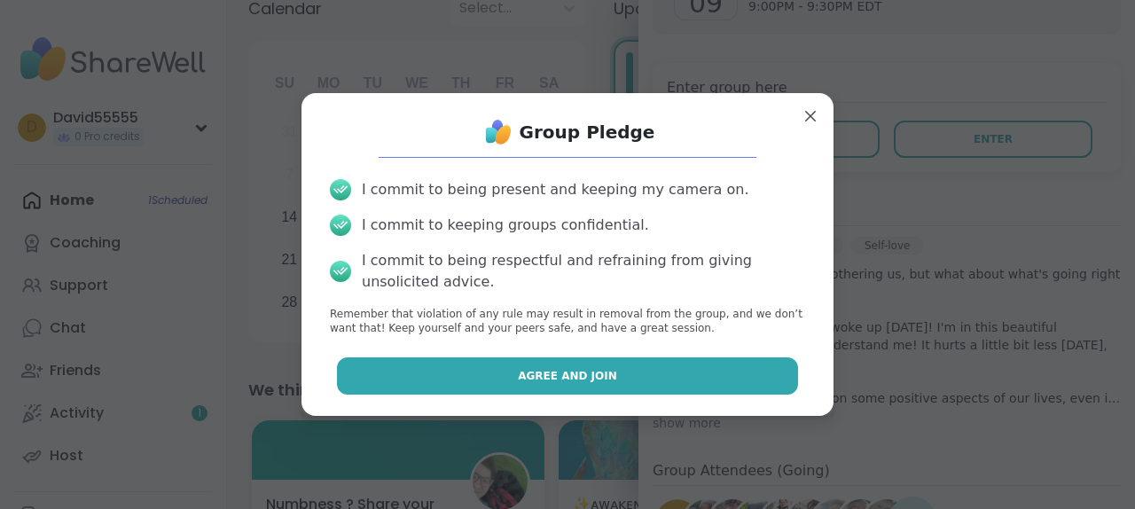
click at [566, 384] on span "Agree and Join" at bounding box center [567, 376] width 99 height 16
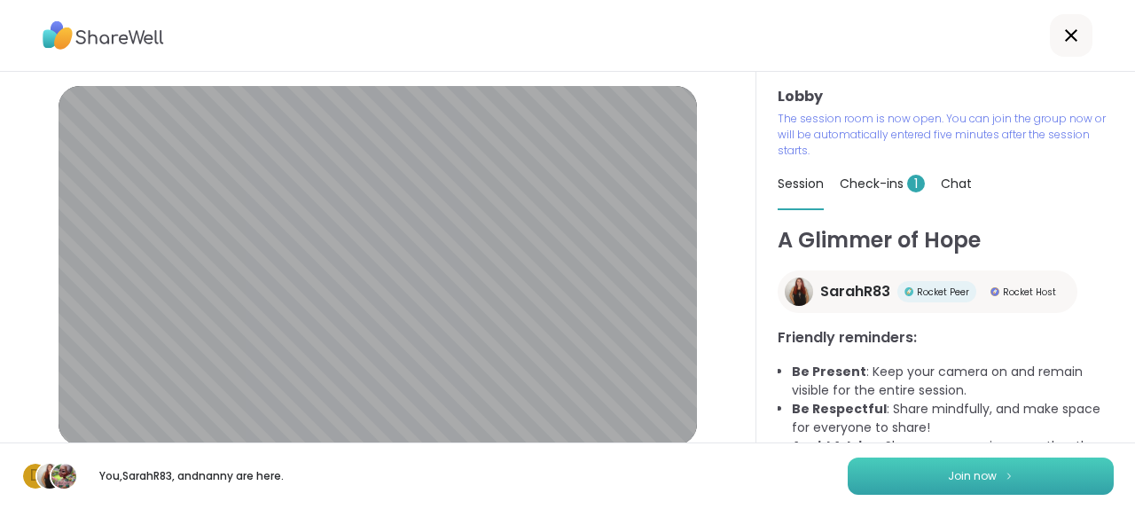
click at [911, 478] on button "Join now" at bounding box center [981, 476] width 266 height 37
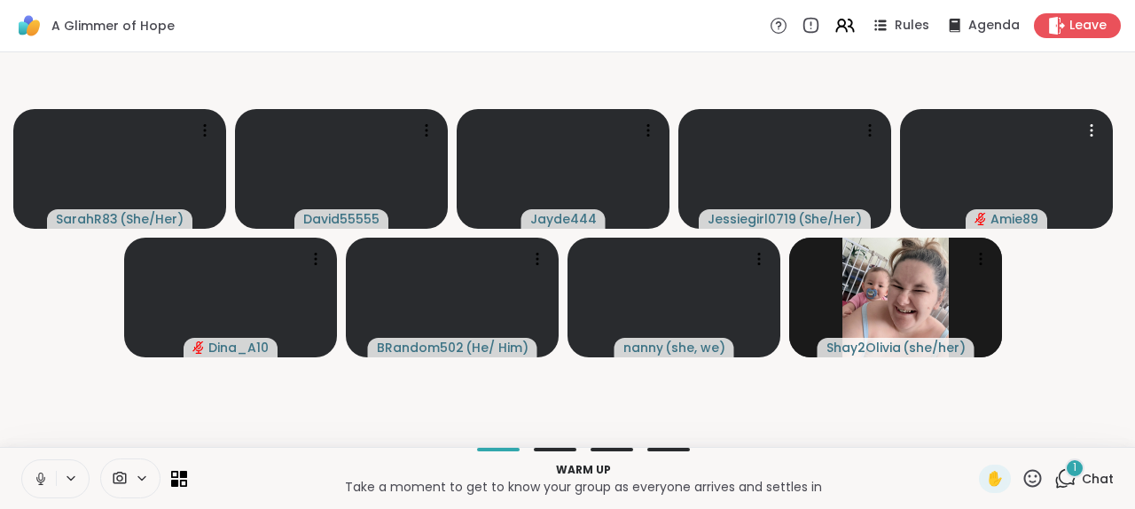
click at [49, 471] on icon at bounding box center [41, 479] width 16 height 16
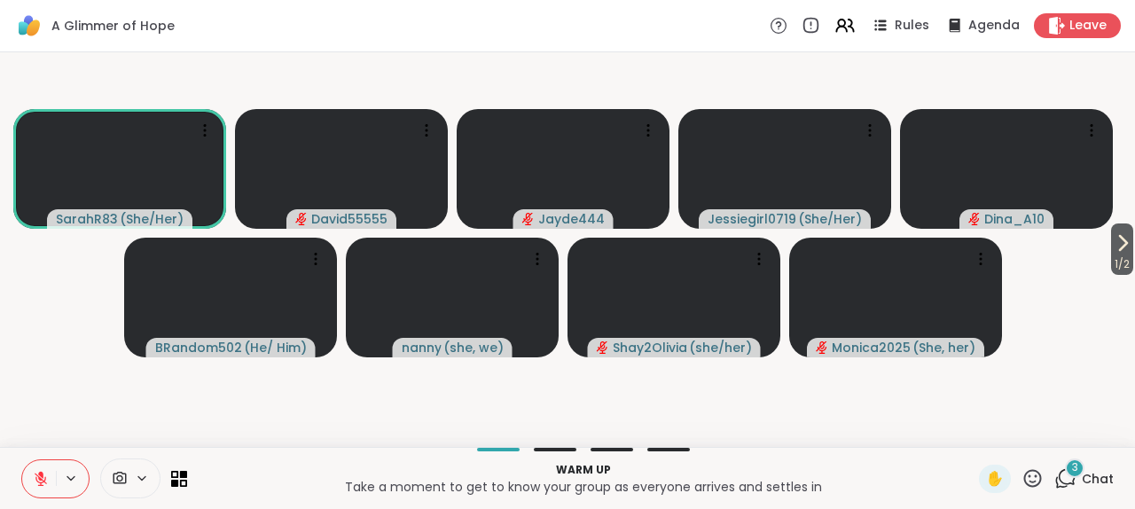
click at [1054, 469] on icon at bounding box center [1065, 478] width 22 height 22
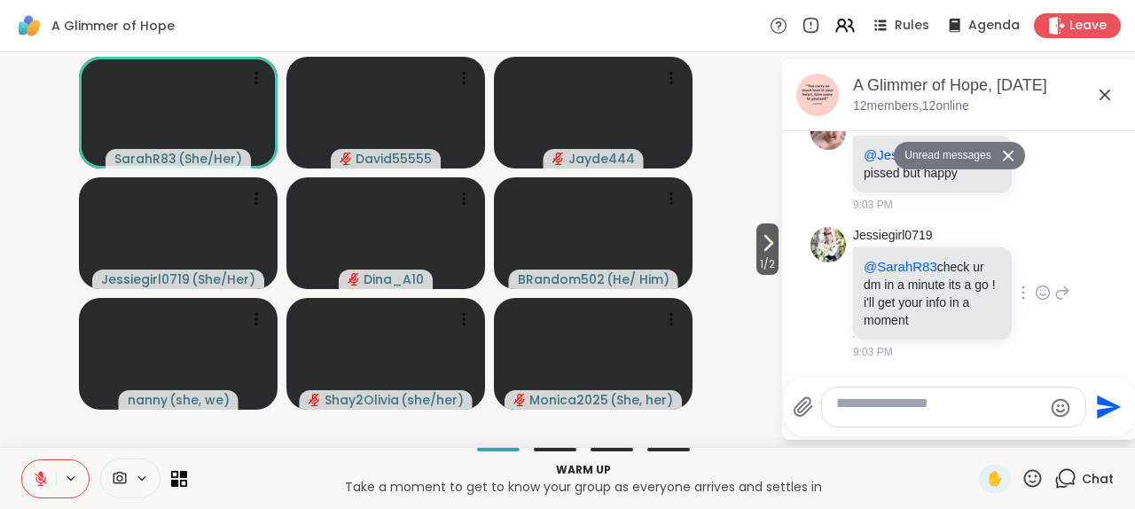
scroll to position [503, 0]
click at [1015, 161] on icon at bounding box center [1008, 156] width 12 height 12
click at [885, 395] on textarea "Type your message" at bounding box center [939, 407] width 207 height 25
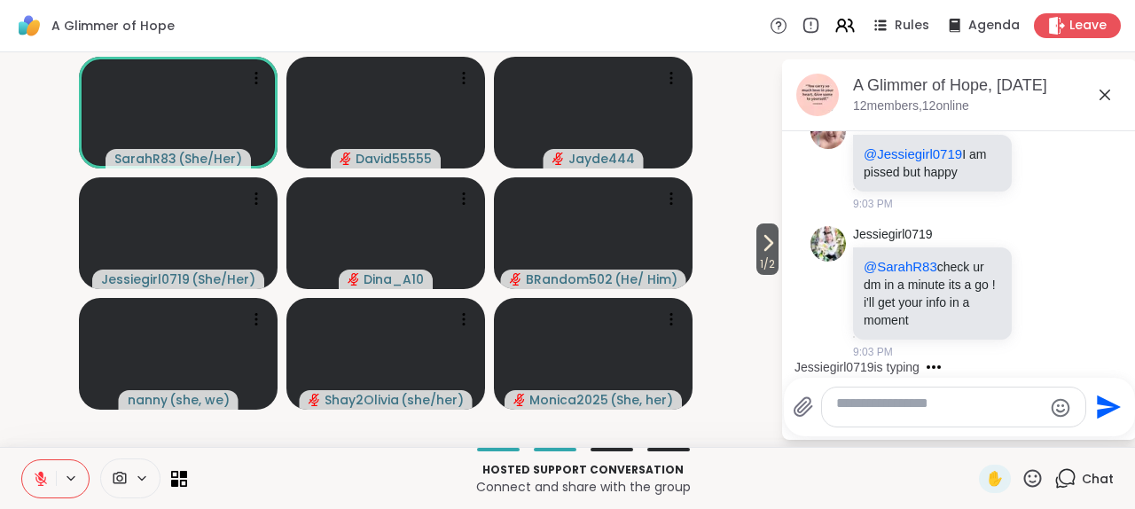
click at [759, 233] on icon at bounding box center [767, 242] width 21 height 21
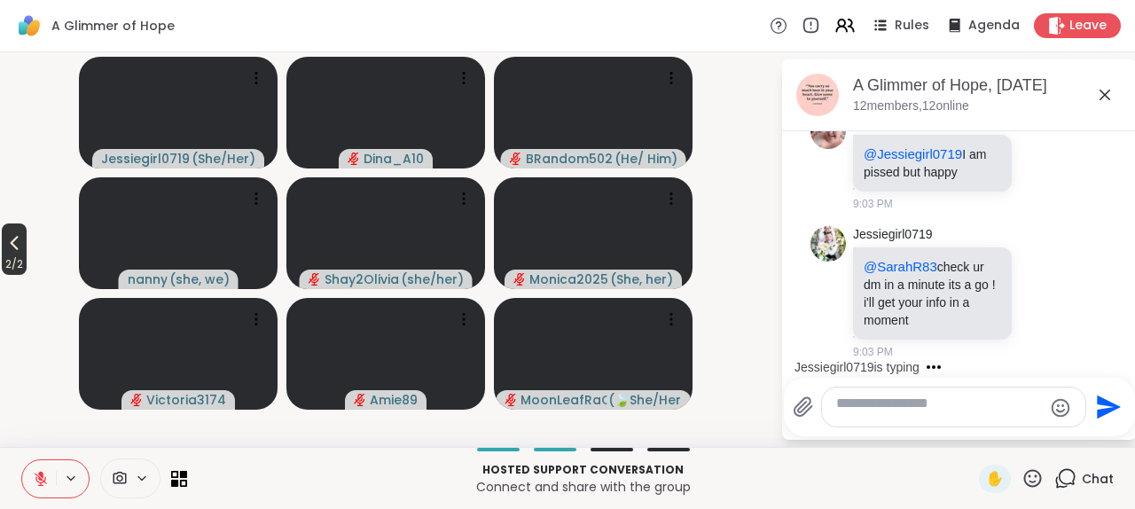
click at [25, 239] on icon at bounding box center [14, 242] width 21 height 21
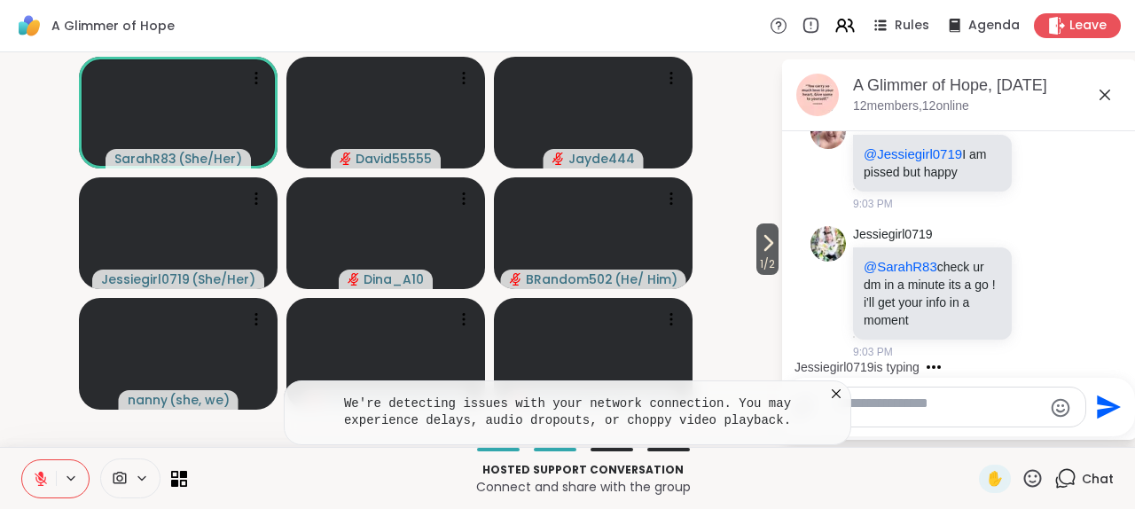
scroll to position [866, 0]
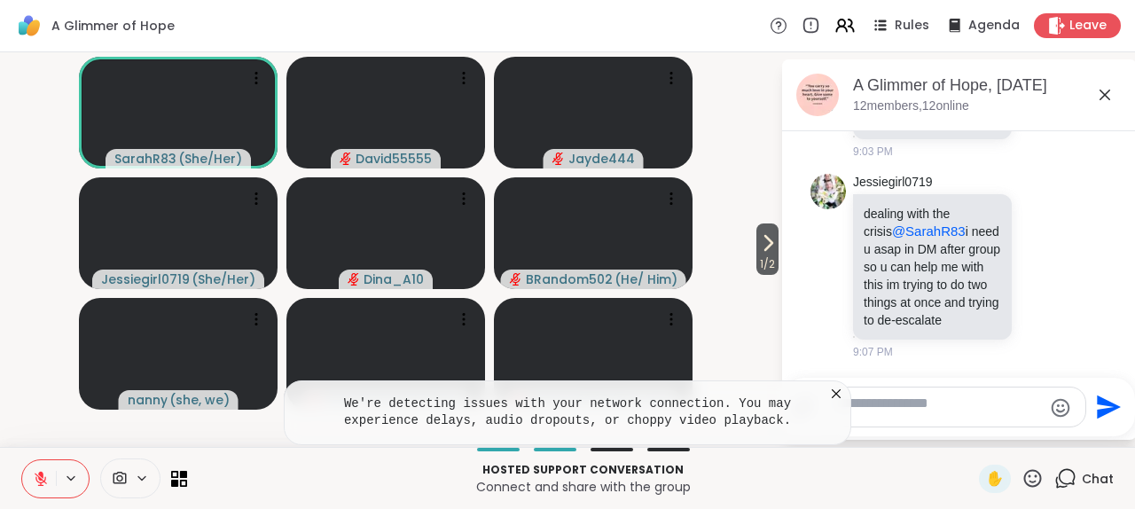
click at [834, 389] on icon at bounding box center [836, 393] width 9 height 9
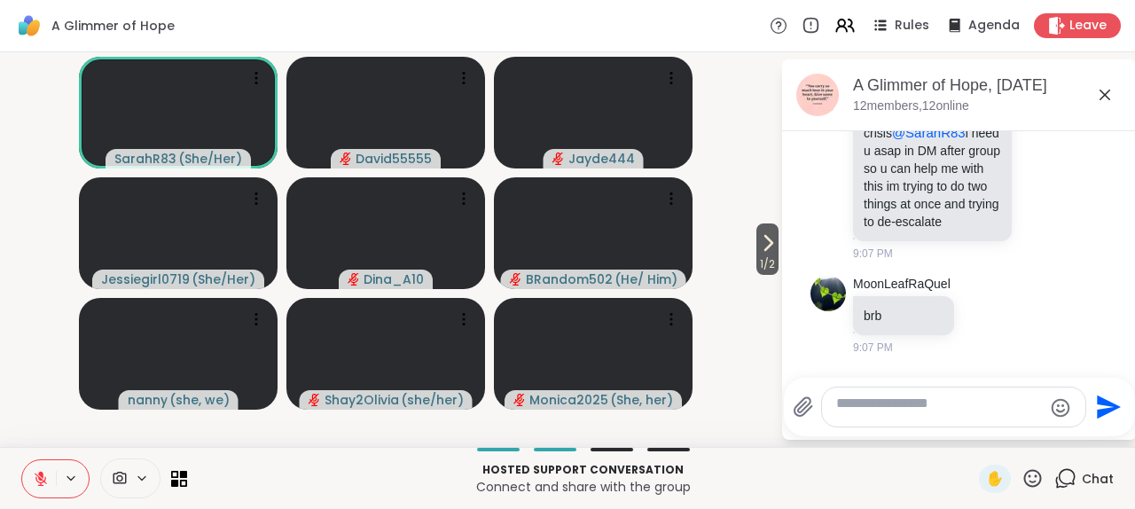
scroll to position [1030, 0]
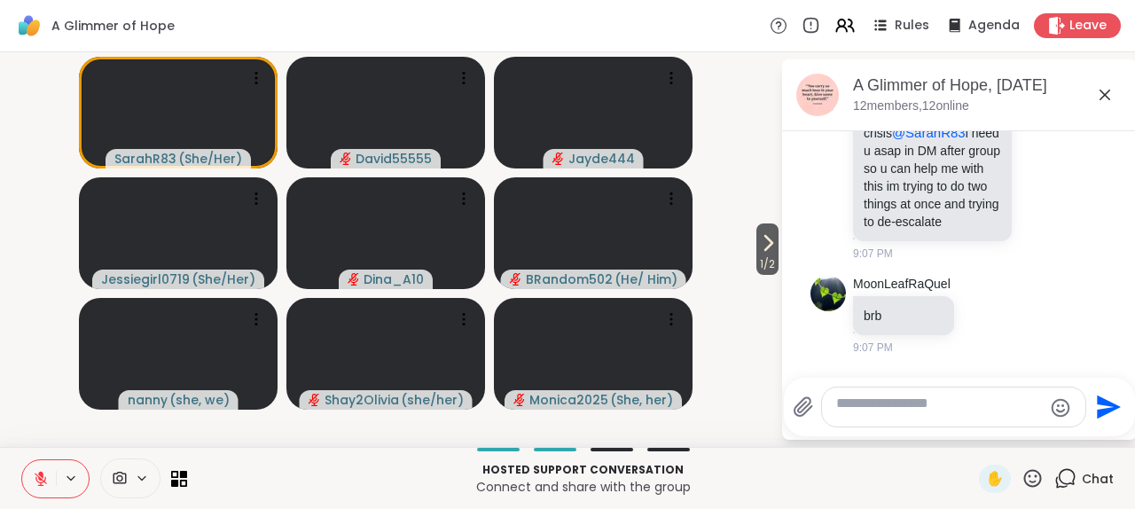
click at [43, 471] on icon at bounding box center [40, 474] width 5 height 7
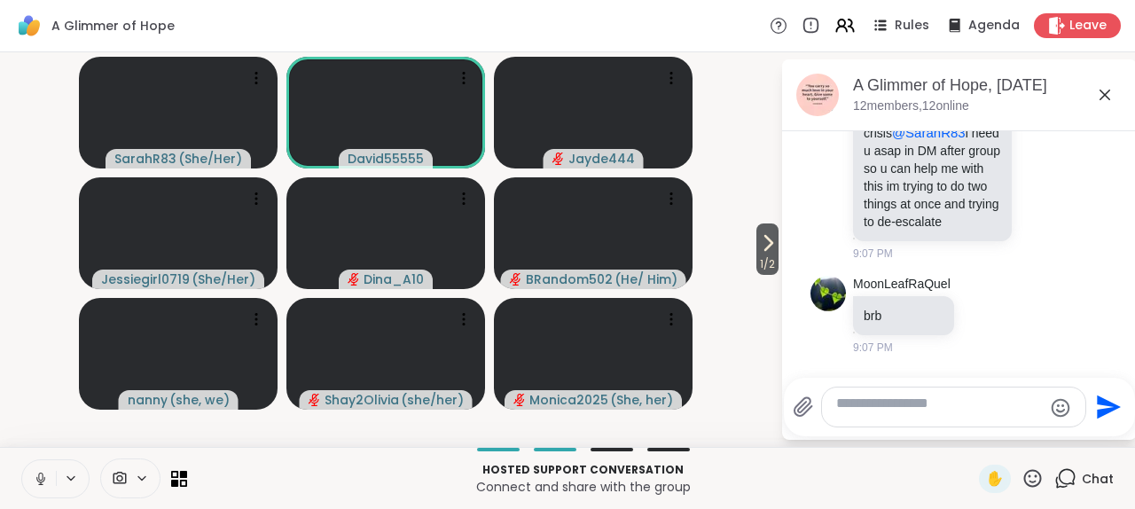
click at [49, 471] on icon at bounding box center [41, 479] width 16 height 16
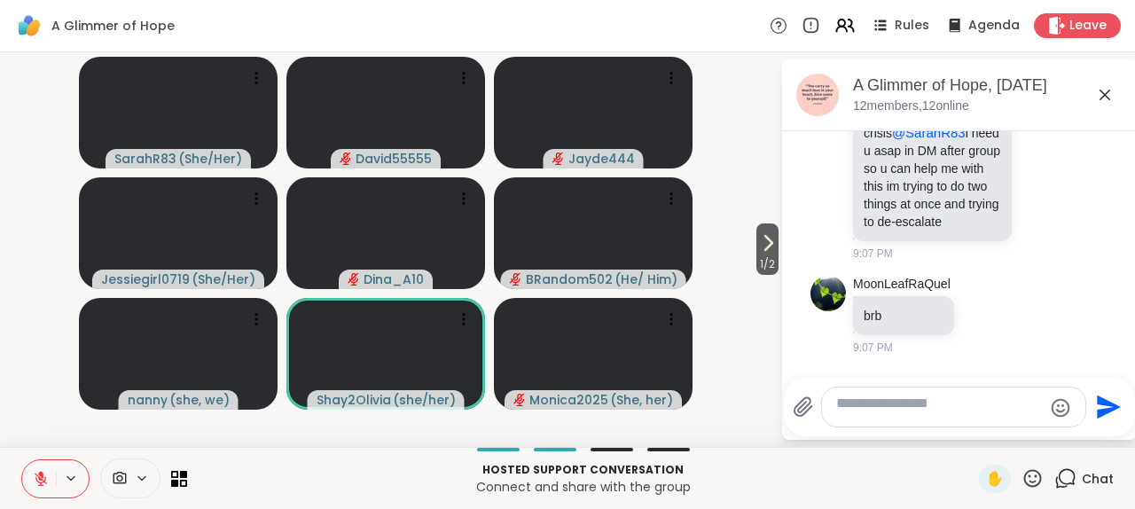
click at [49, 473] on icon at bounding box center [41, 479] width 16 height 16
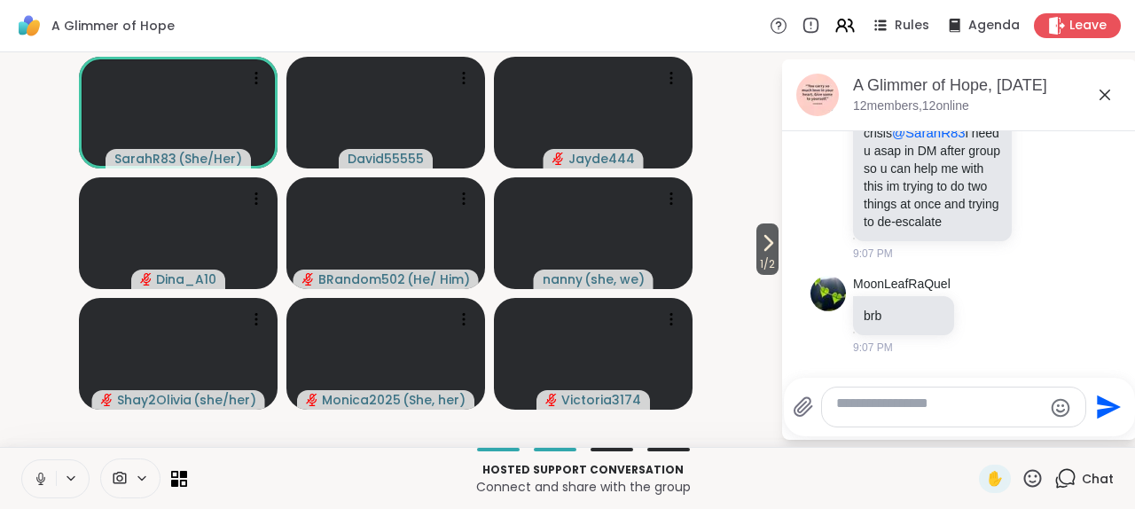
click at [45, 476] on icon at bounding box center [40, 478] width 9 height 5
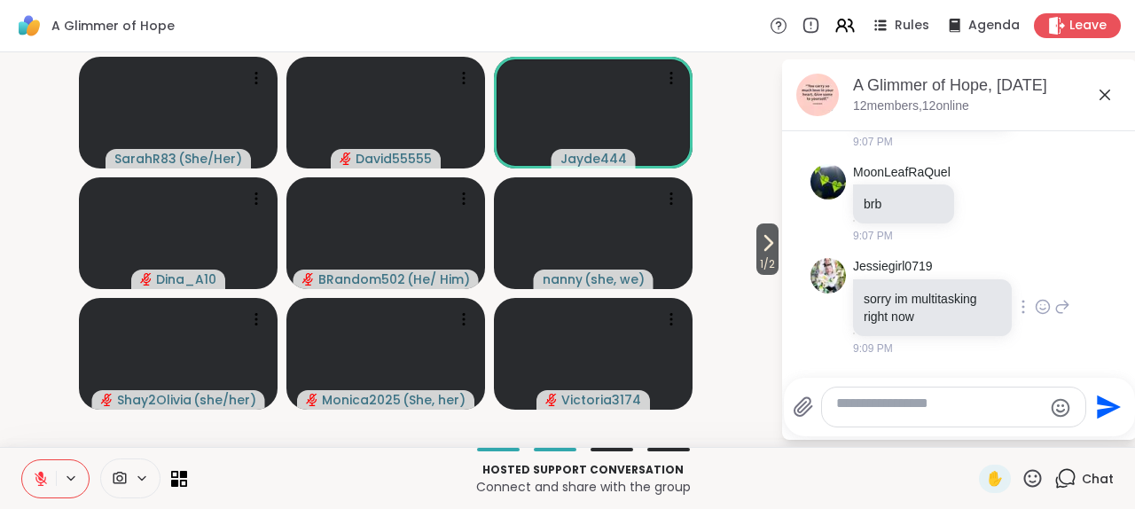
scroll to position [1207, 0]
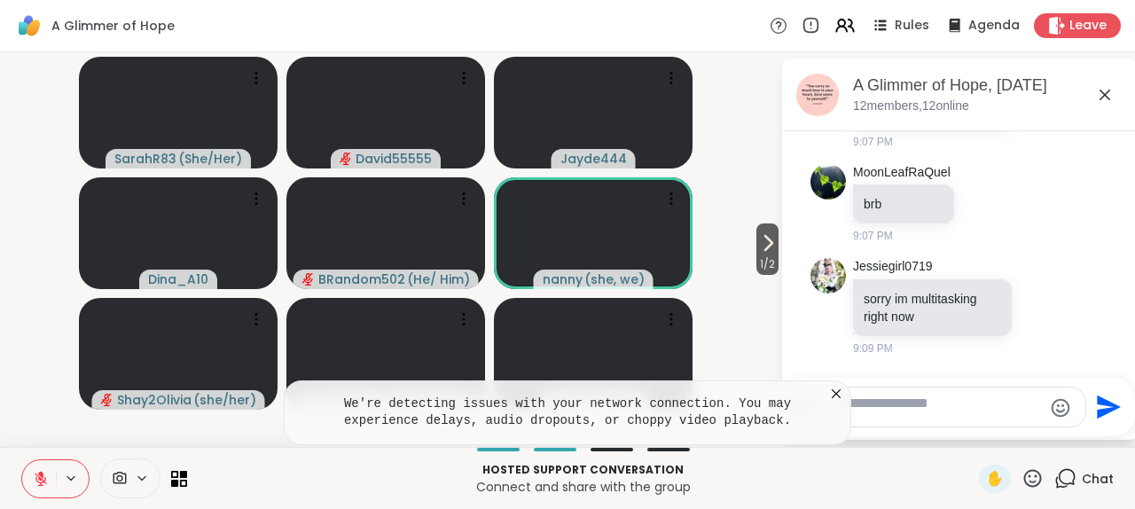
click at [837, 385] on icon at bounding box center [836, 394] width 18 height 18
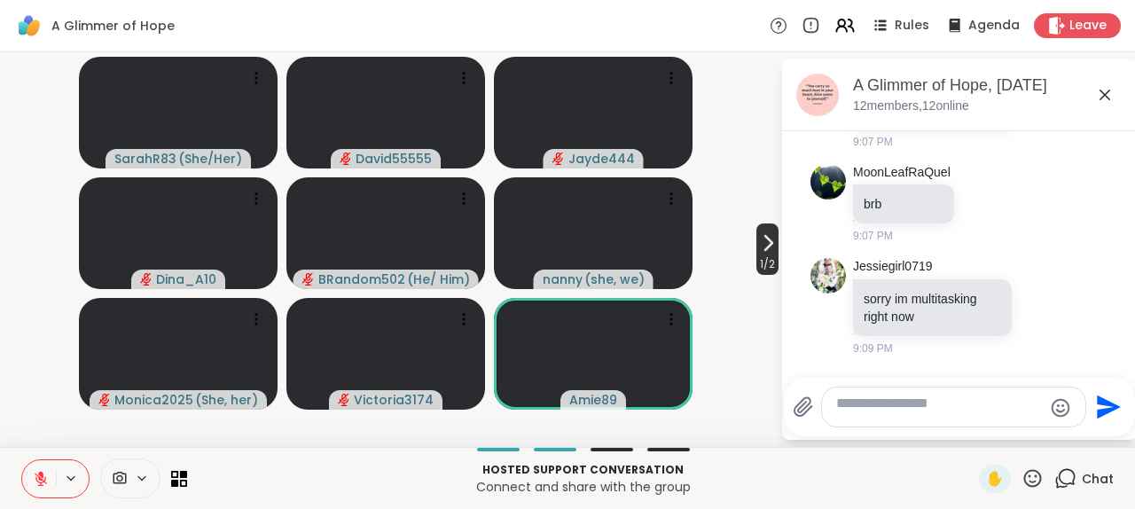
click at [765, 239] on icon at bounding box center [768, 243] width 7 height 14
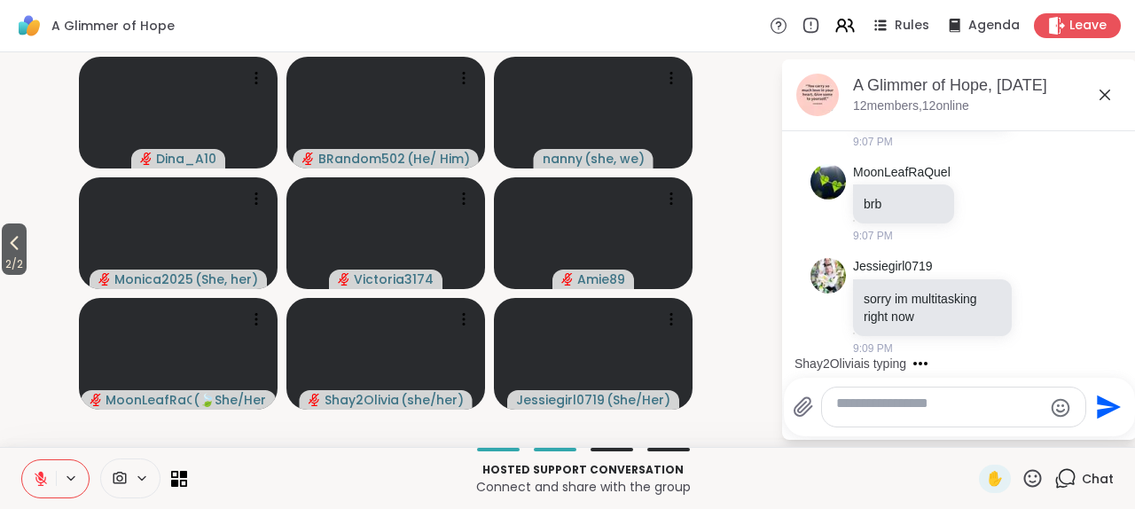
click at [19, 237] on icon at bounding box center [15, 244] width 8 height 14
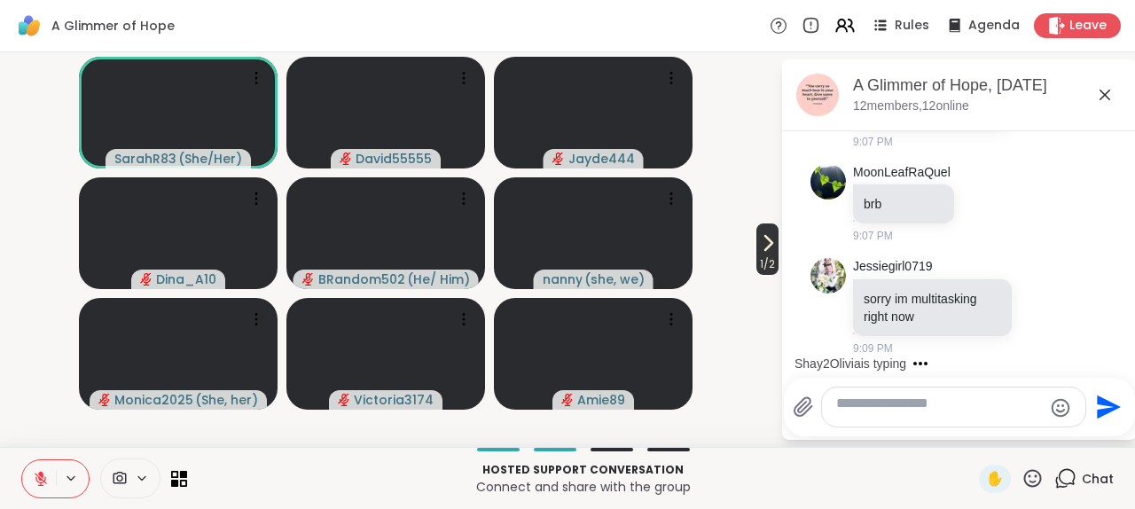
click at [760, 238] on icon at bounding box center [767, 242] width 21 height 21
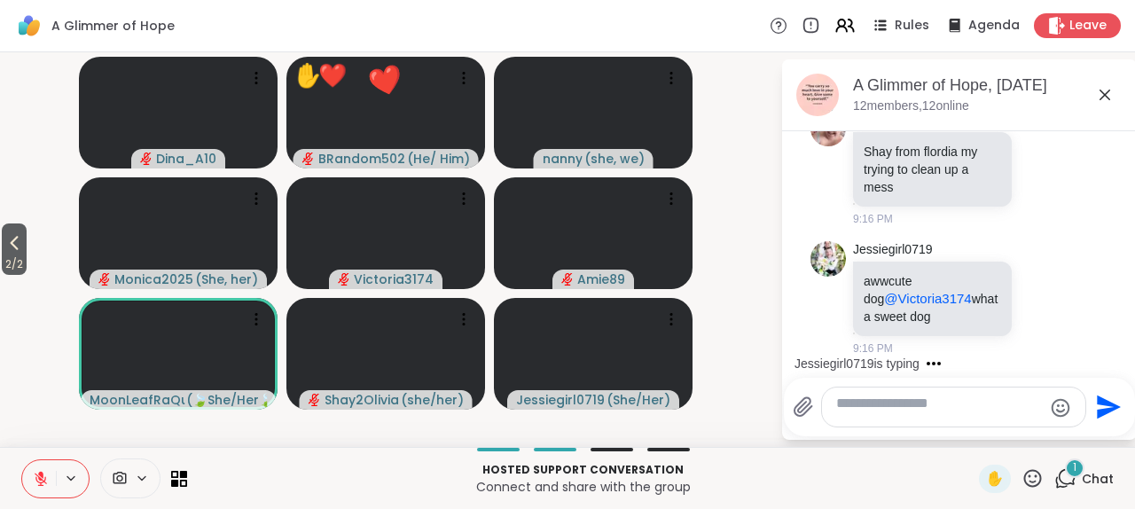
scroll to position [1610, 0]
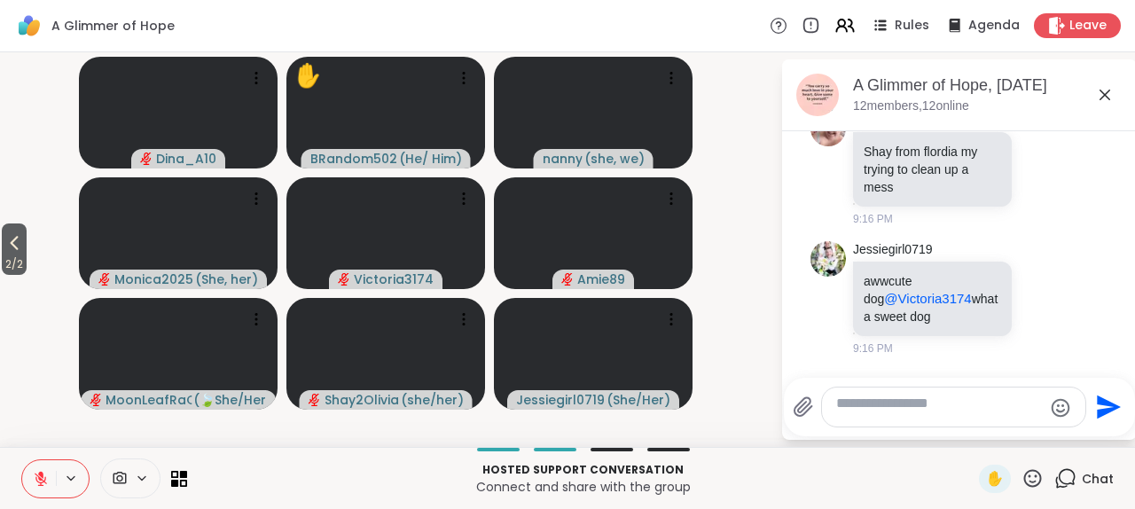
click at [25, 240] on icon at bounding box center [14, 242] width 21 height 21
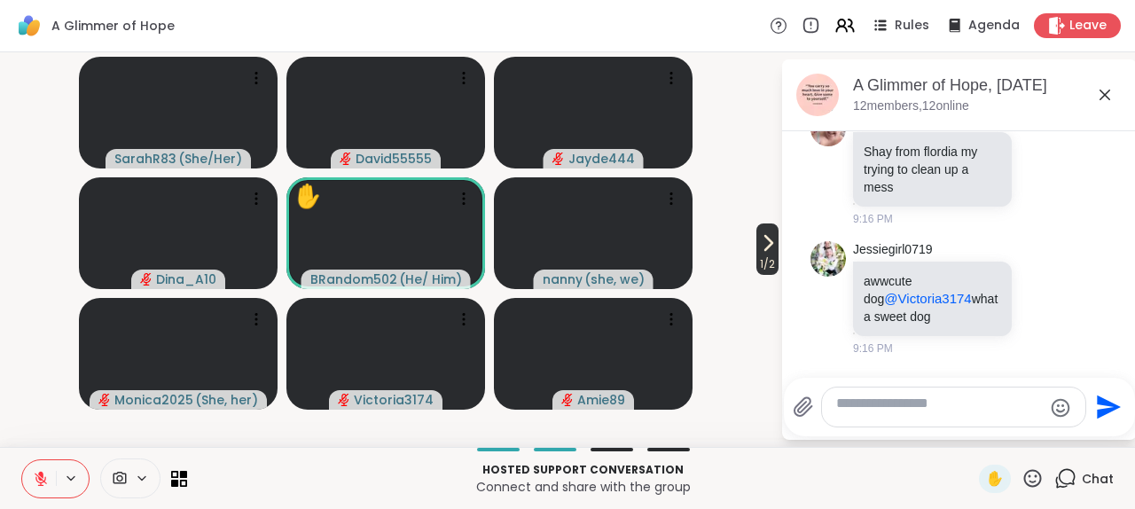
click at [757, 235] on icon at bounding box center [767, 242] width 21 height 21
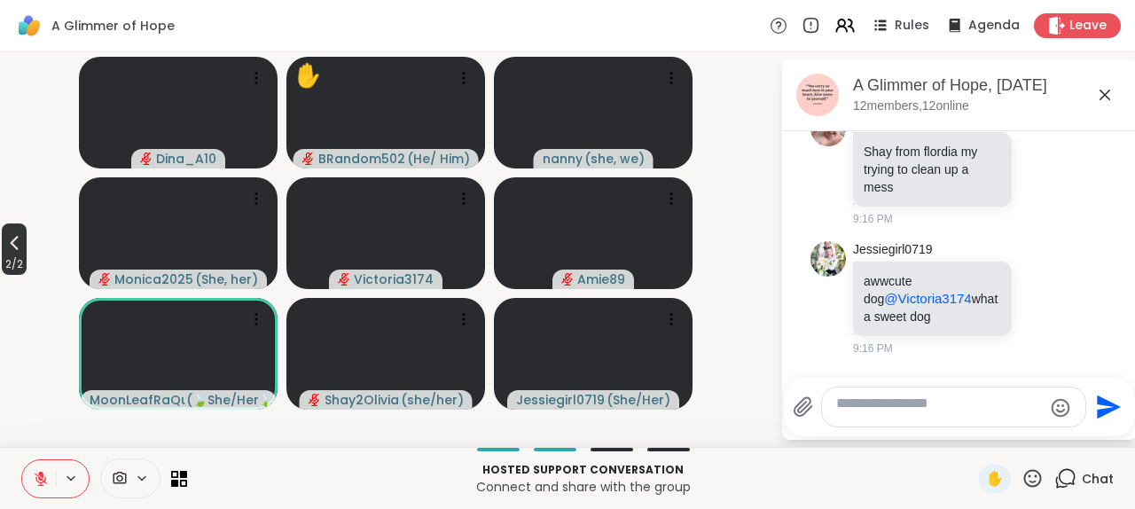
click at [20, 232] on icon at bounding box center [14, 242] width 21 height 21
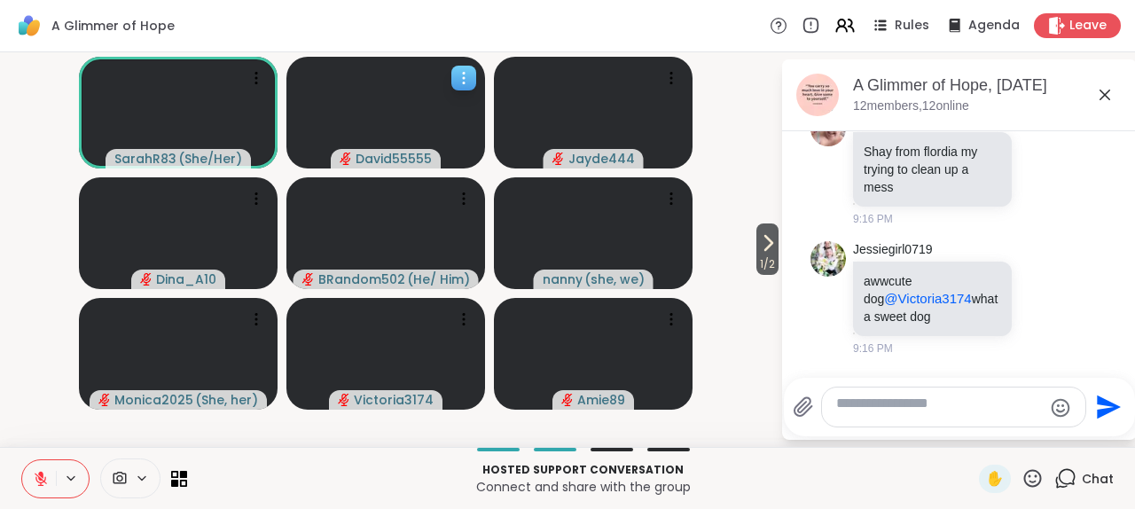
click at [466, 87] on icon at bounding box center [464, 78] width 18 height 18
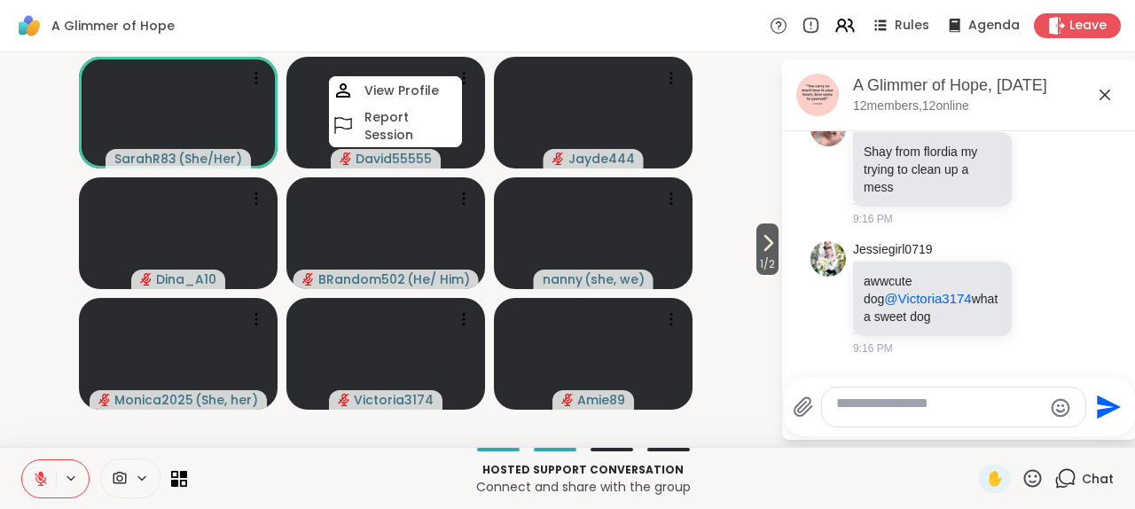
click at [27, 117] on video-player-container "1 / 2 SarahR83 ( She/Her ) David55555 View Profile Report Session Jayde444 Dina…" at bounding box center [390, 249] width 759 height 380
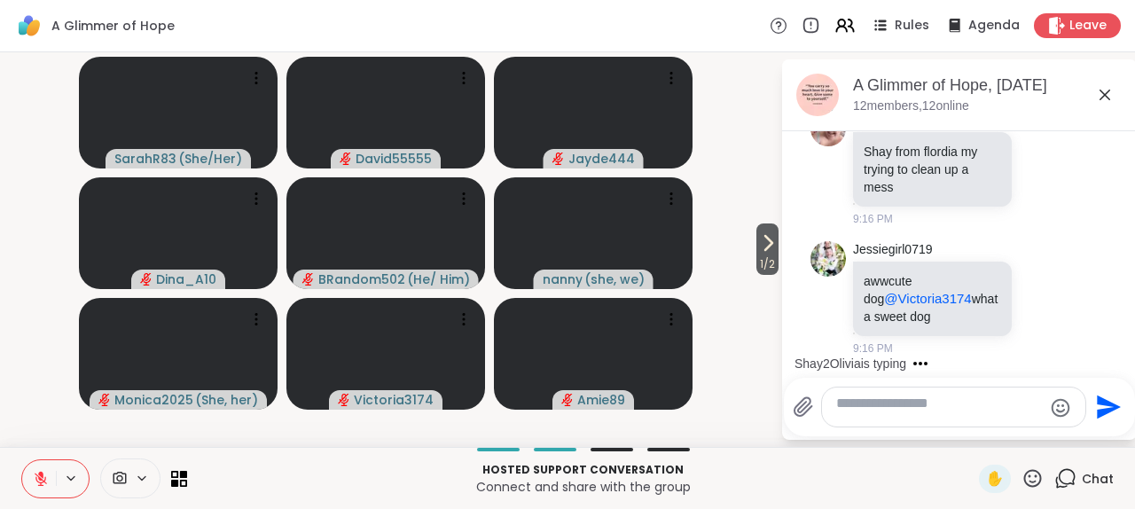
scroll to position [1787, 0]
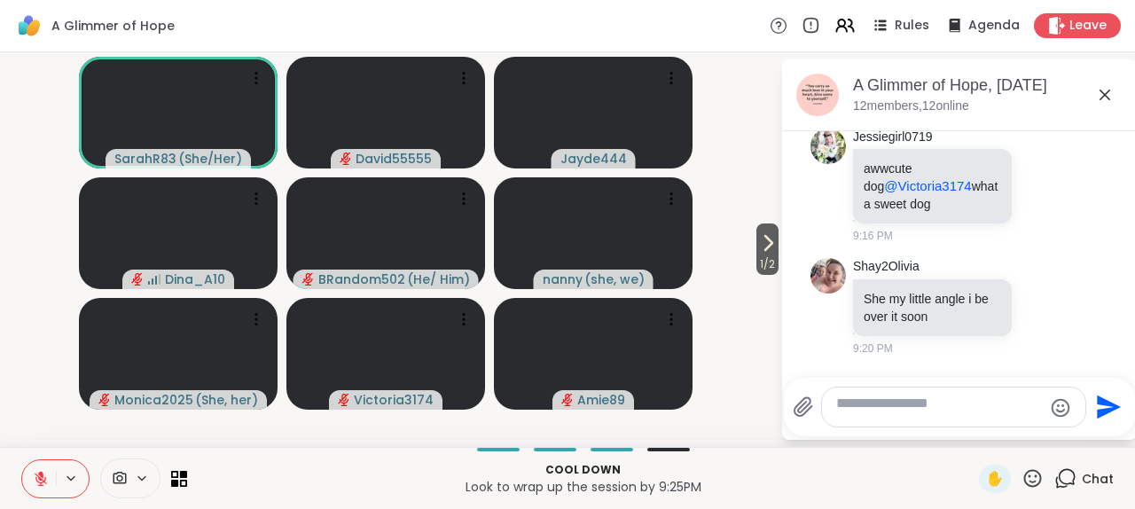
click at [49, 471] on icon at bounding box center [41, 479] width 16 height 16
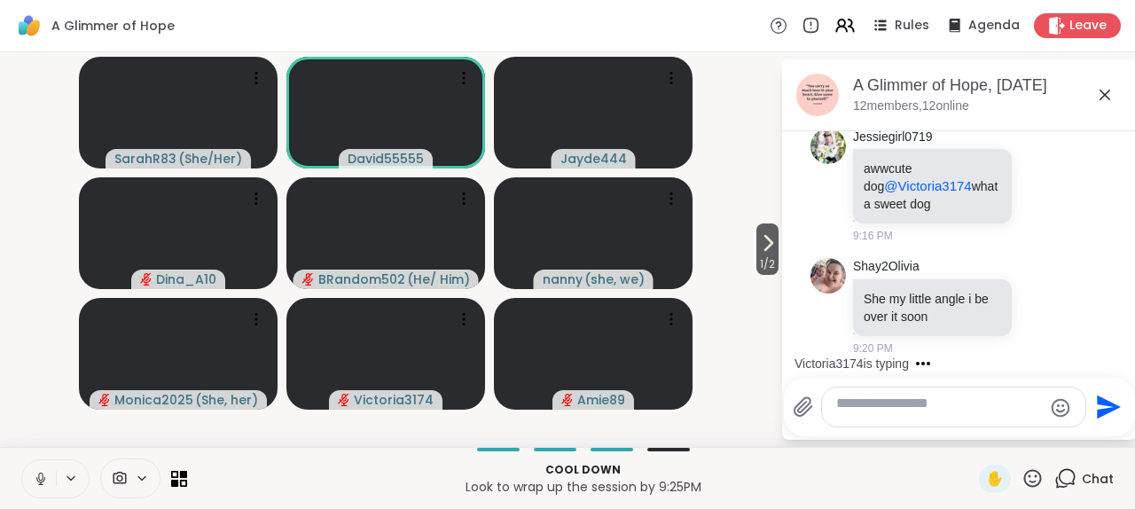
click at [49, 471] on icon at bounding box center [41, 479] width 16 height 16
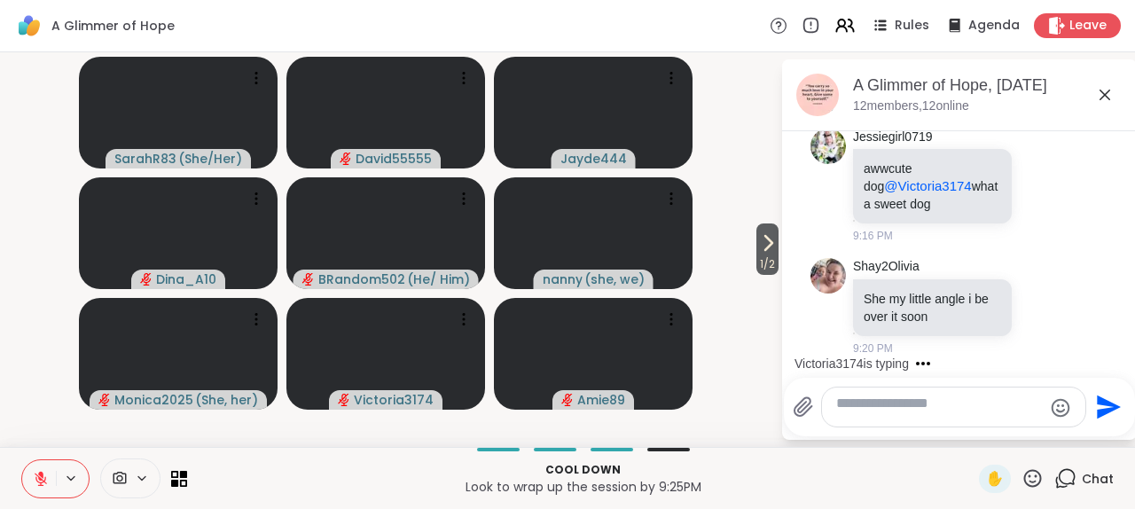
click at [49, 471] on icon at bounding box center [41, 479] width 16 height 16
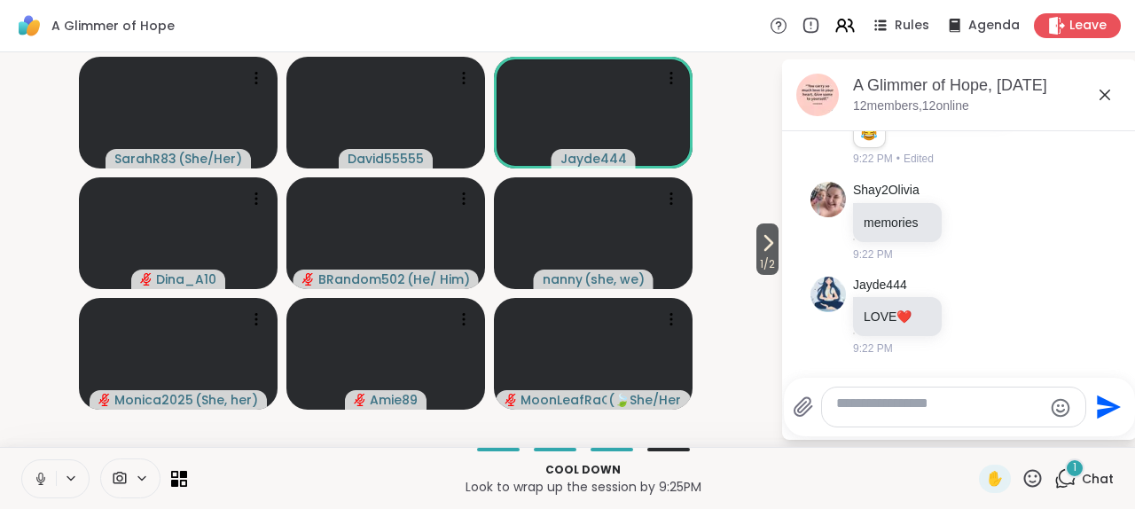
scroll to position [2306, 0]
click at [49, 474] on icon at bounding box center [41, 479] width 16 height 16
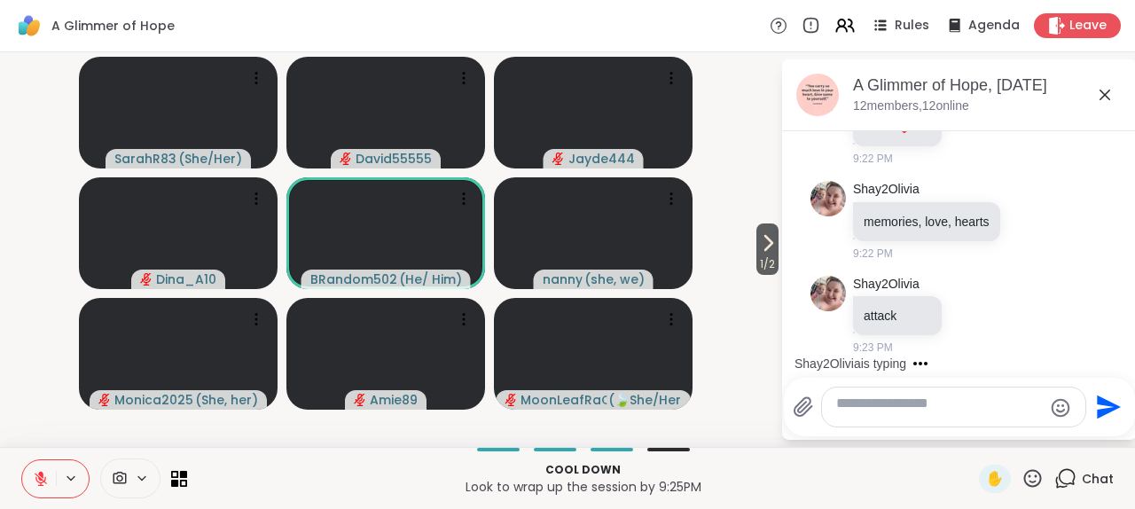
scroll to position [2587, 0]
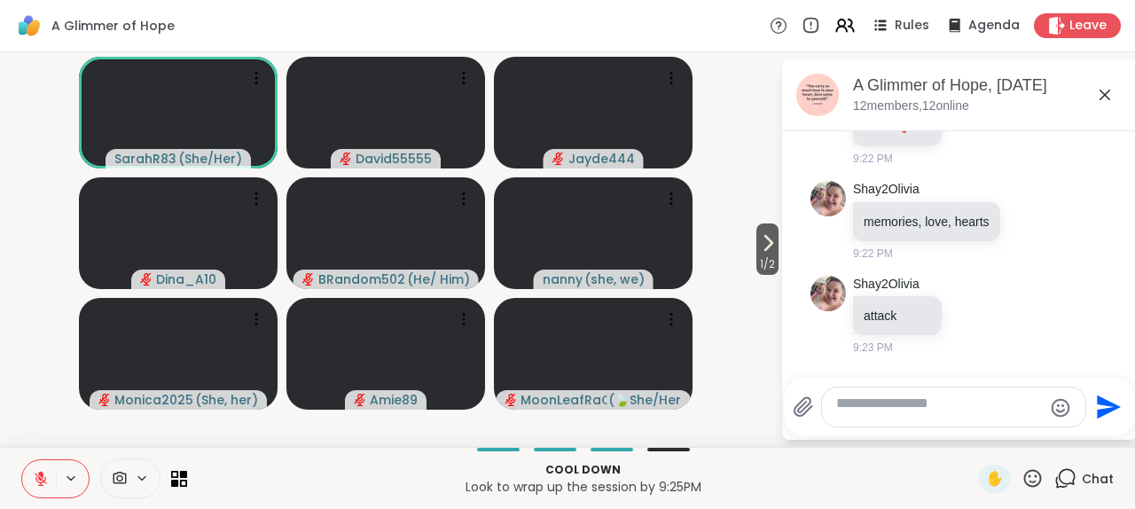
click at [49, 471] on icon at bounding box center [41, 479] width 16 height 16
click at [43, 473] on icon at bounding box center [40, 477] width 4 height 8
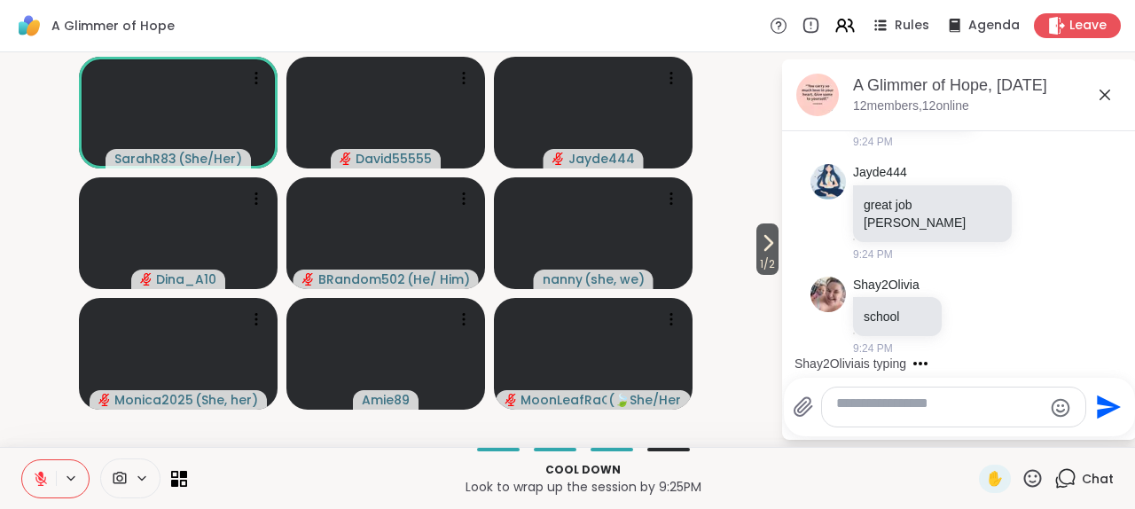
scroll to position [3021, 0]
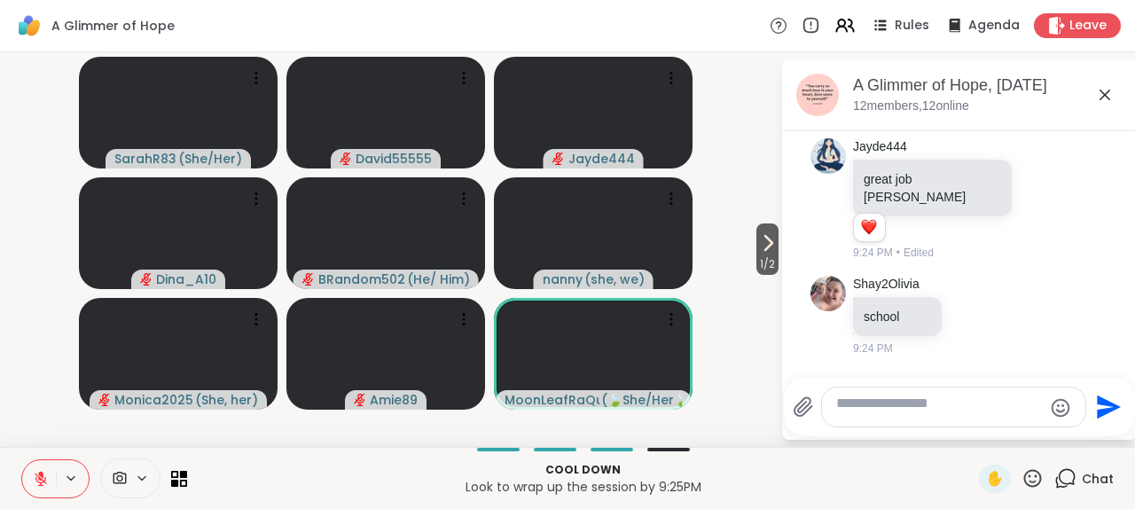
click at [760, 239] on icon at bounding box center [767, 242] width 21 height 21
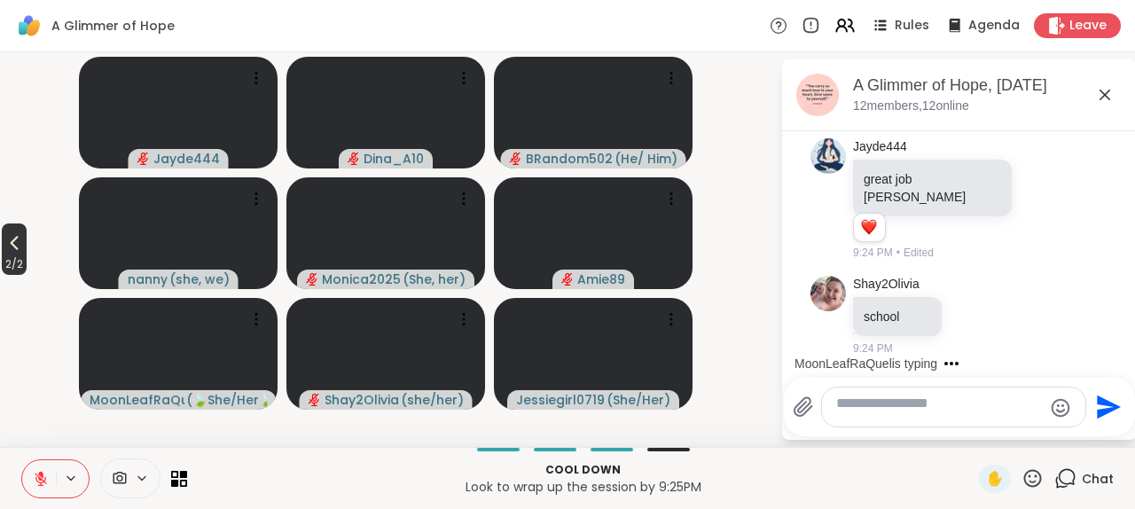
click at [17, 236] on icon at bounding box center [14, 242] width 21 height 21
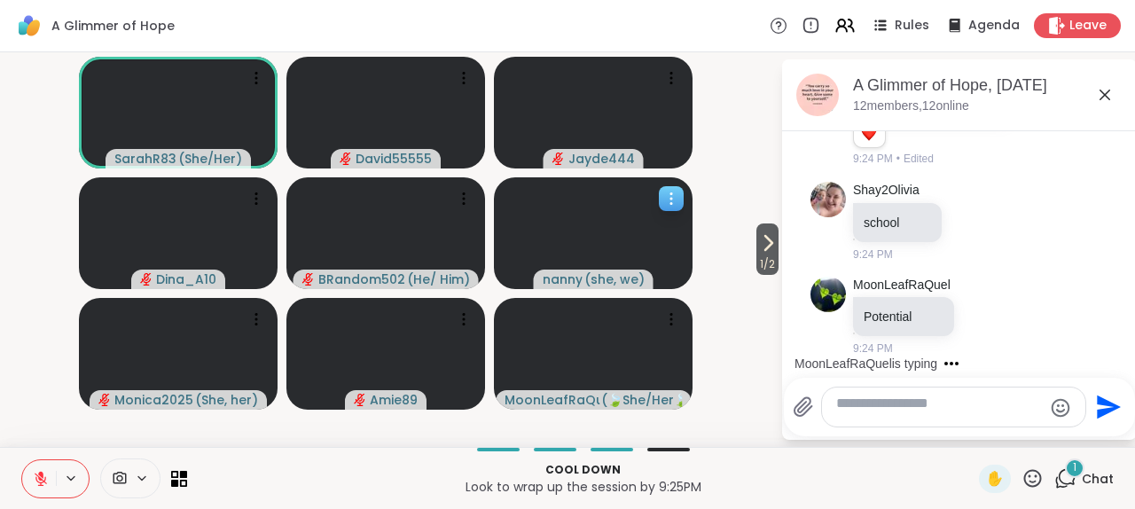
scroll to position [3185, 0]
click at [759, 238] on icon at bounding box center [767, 242] width 21 height 21
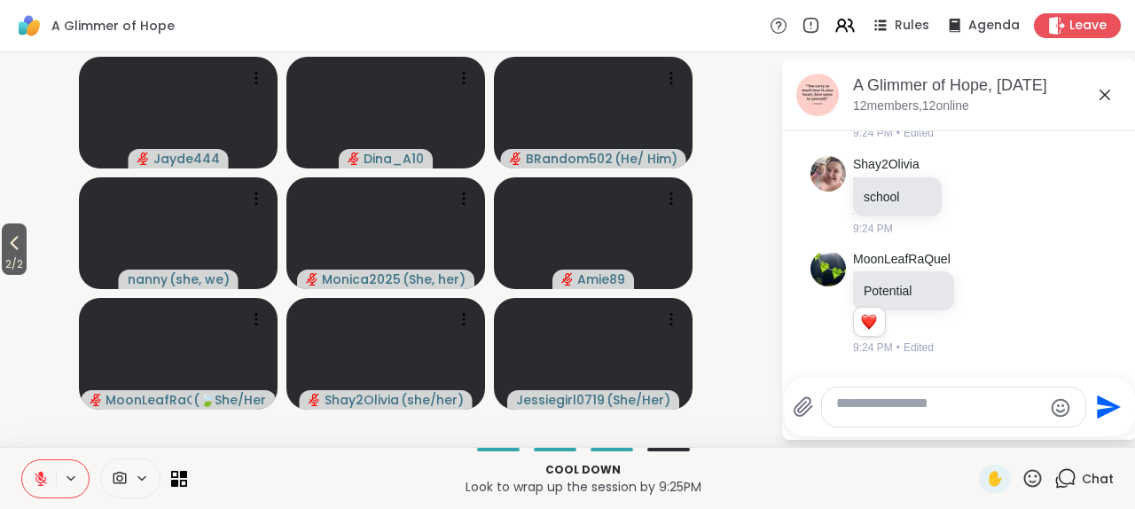
scroll to position [3220, 0]
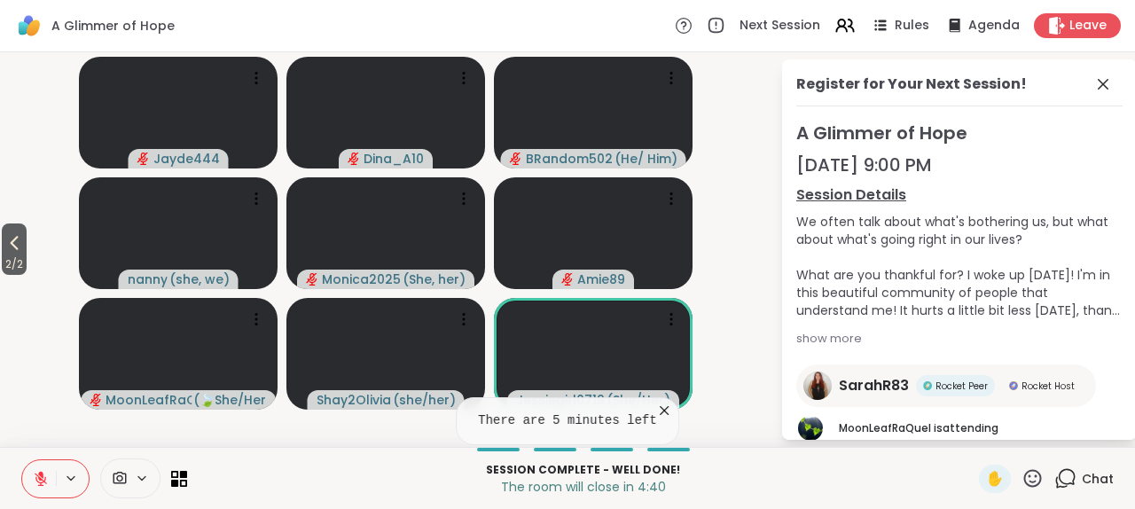
click at [669, 406] on icon at bounding box center [664, 410] width 9 height 9
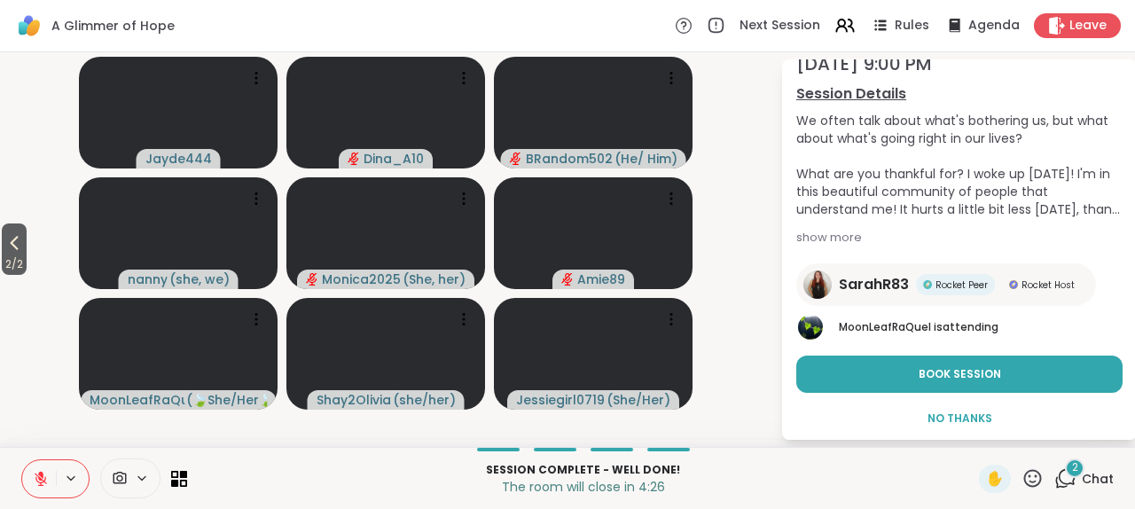
scroll to position [104, 0]
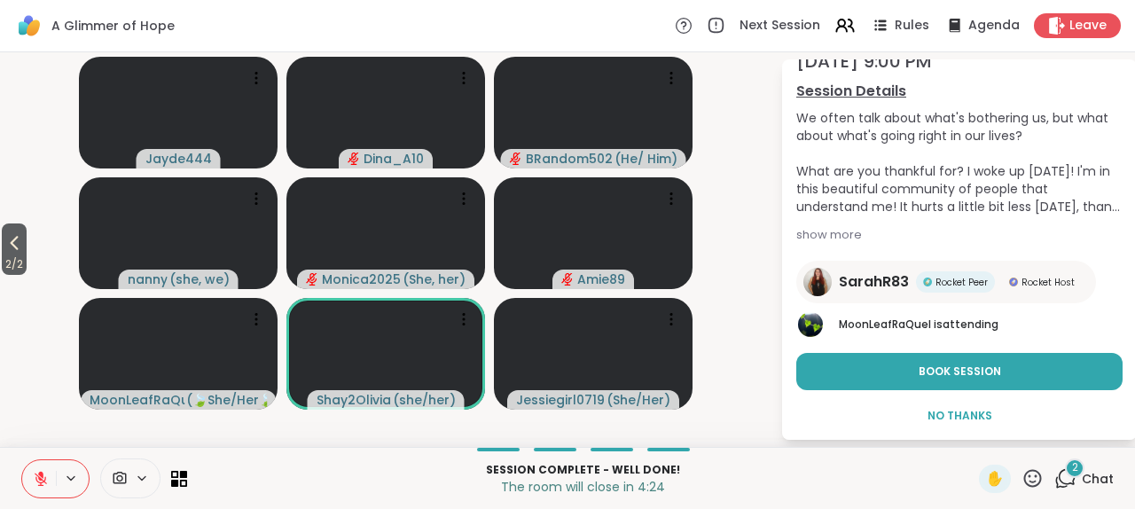
click at [1082, 470] on span "Chat" at bounding box center [1098, 479] width 32 height 18
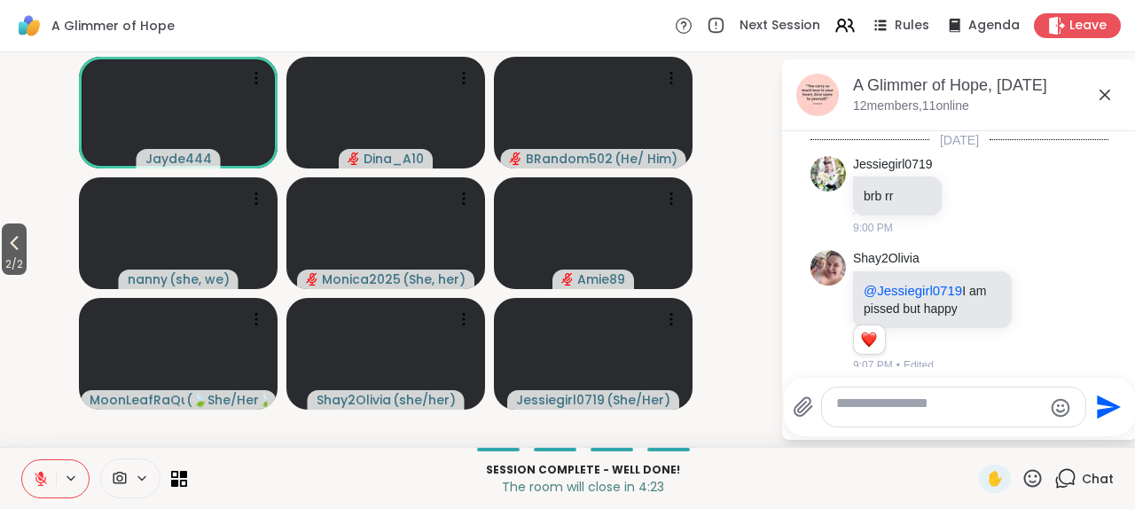
scroll to position [3584, 0]
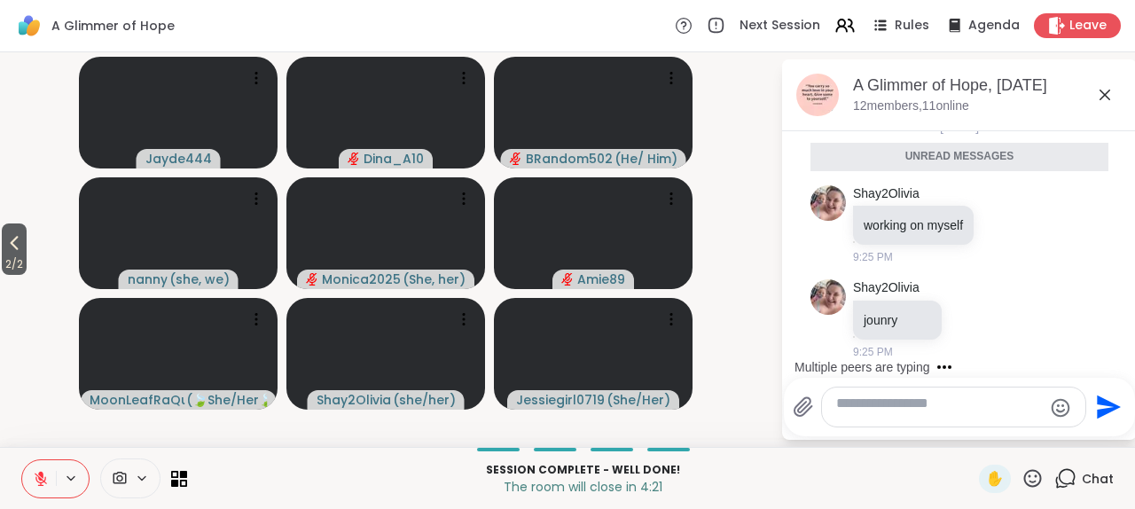
click at [921, 395] on textarea "Type your message" at bounding box center [939, 407] width 207 height 25
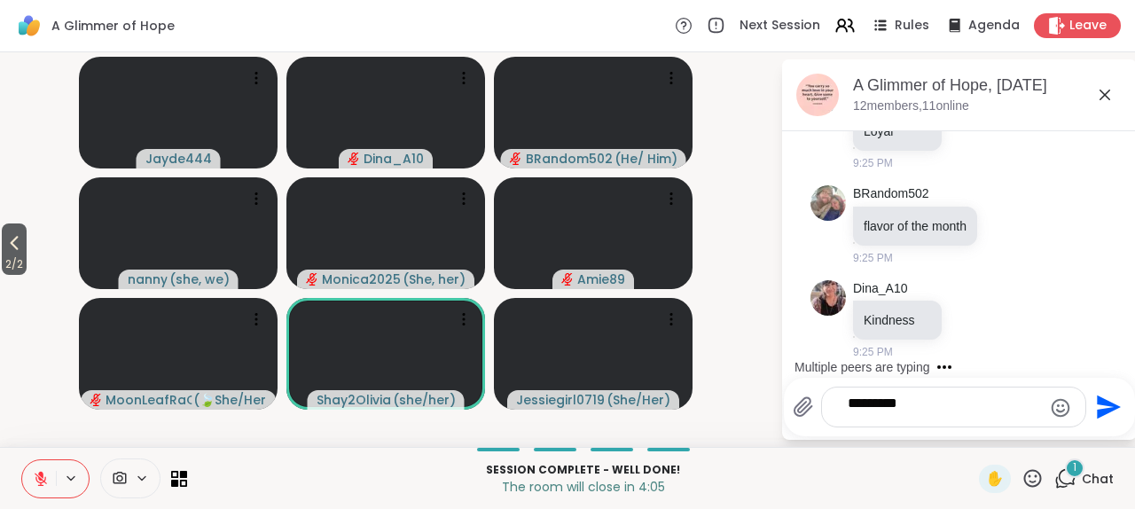
scroll to position [4241, 0]
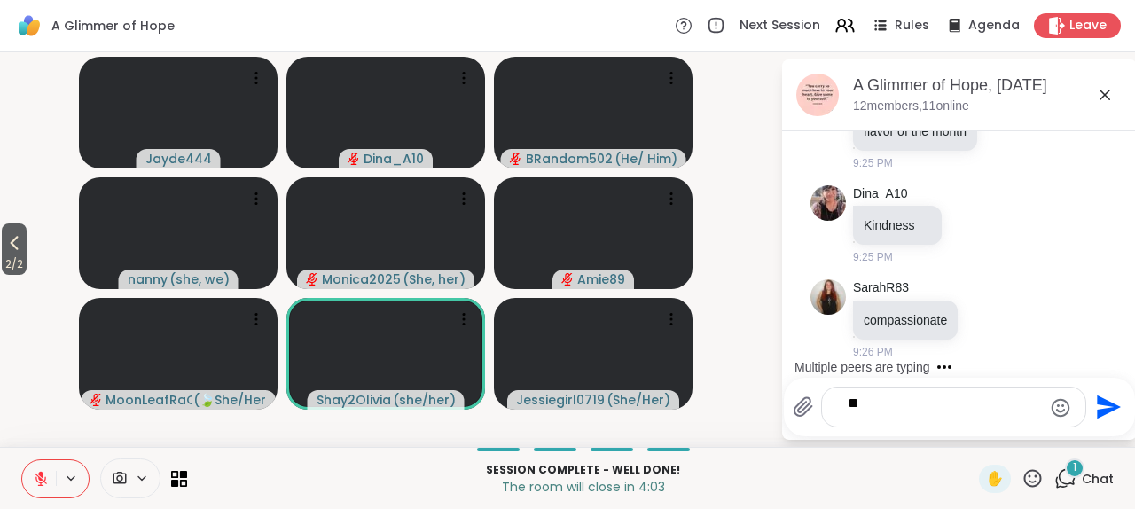
type textarea "*"
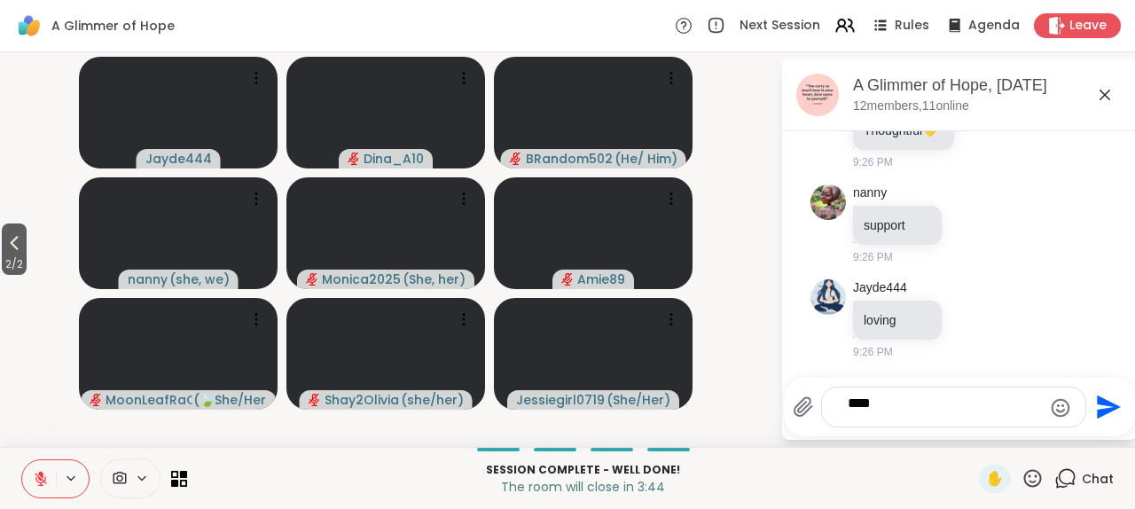
scroll to position [4942, 0]
type textarea "*"
click at [43, 471] on icon at bounding box center [41, 479] width 16 height 16
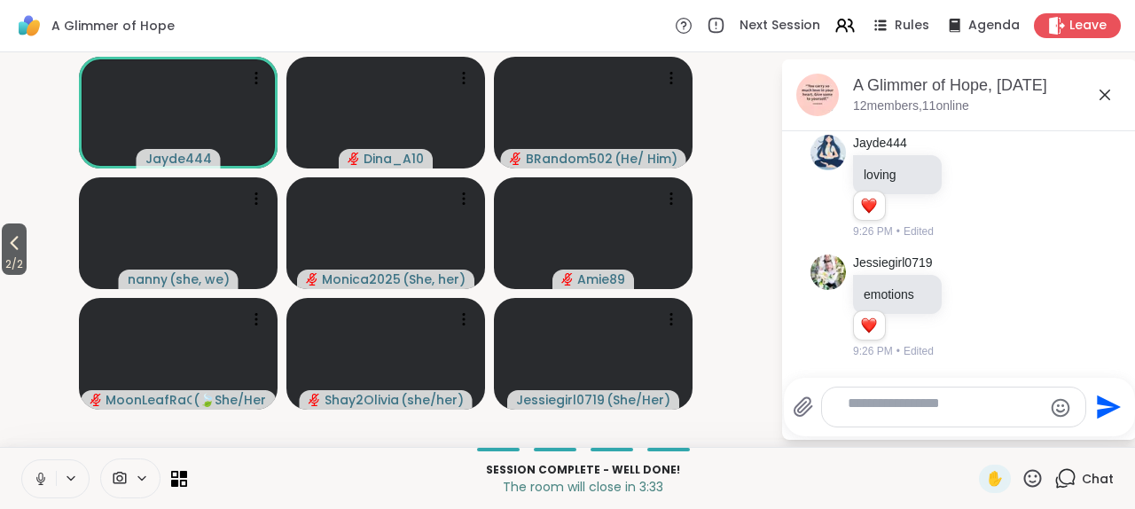
scroll to position [5178, 0]
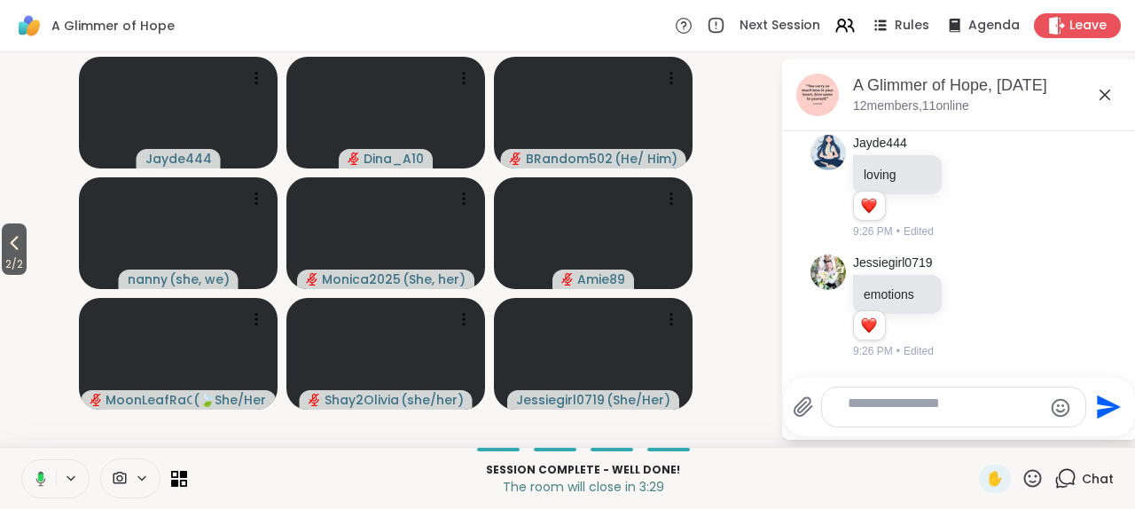
click at [43, 474] on rect at bounding box center [40, 478] width 5 height 8
click at [912, 395] on textarea "Type your message" at bounding box center [940, 407] width 184 height 25
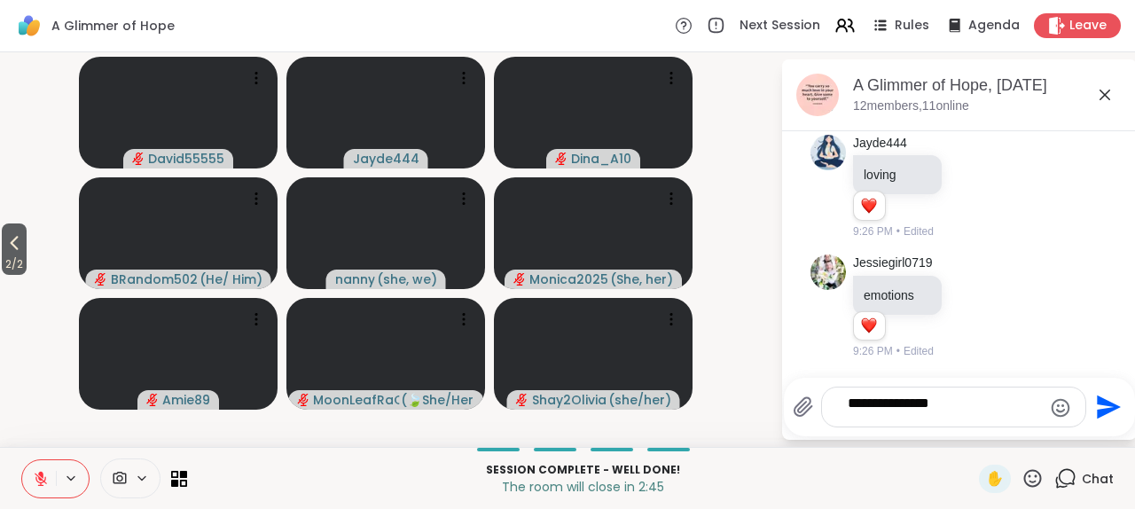
type textarea "**********"
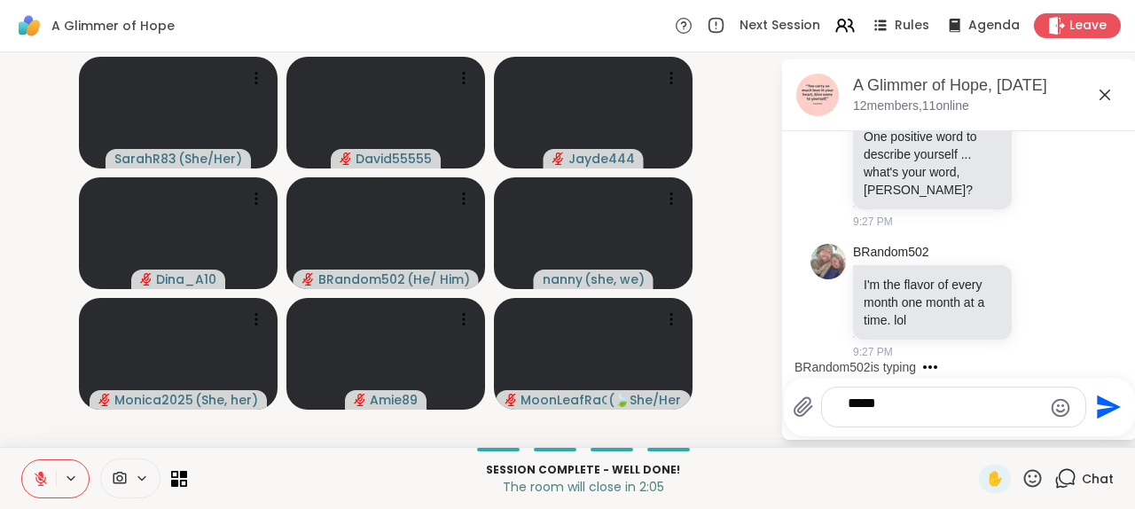
scroll to position [6552, 0]
type textarea "********"
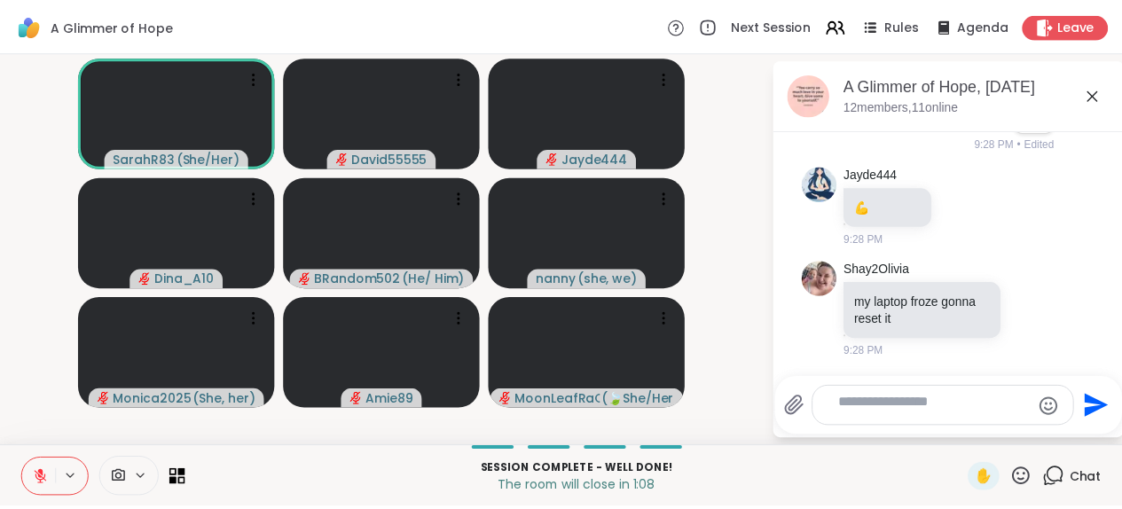
scroll to position [7057, 0]
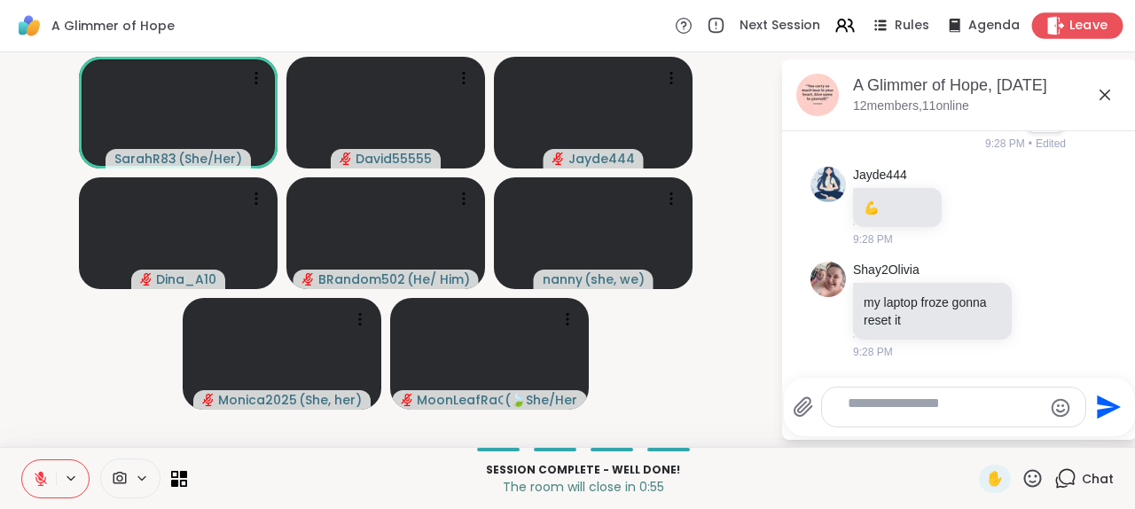
click at [1070, 27] on span "Leave" at bounding box center [1089, 26] width 39 height 19
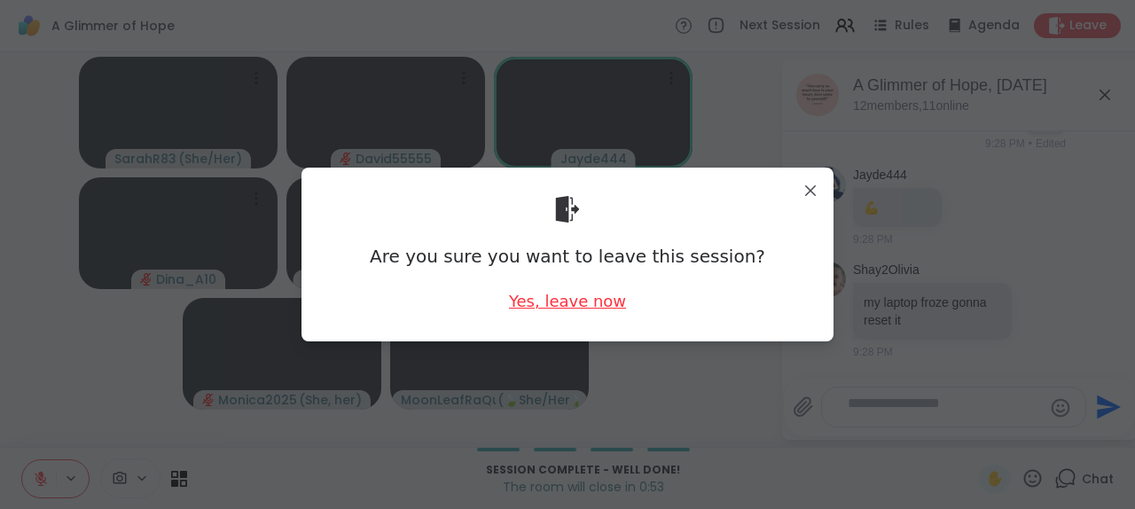
click at [571, 312] on div "Yes, leave now" at bounding box center [567, 301] width 117 height 22
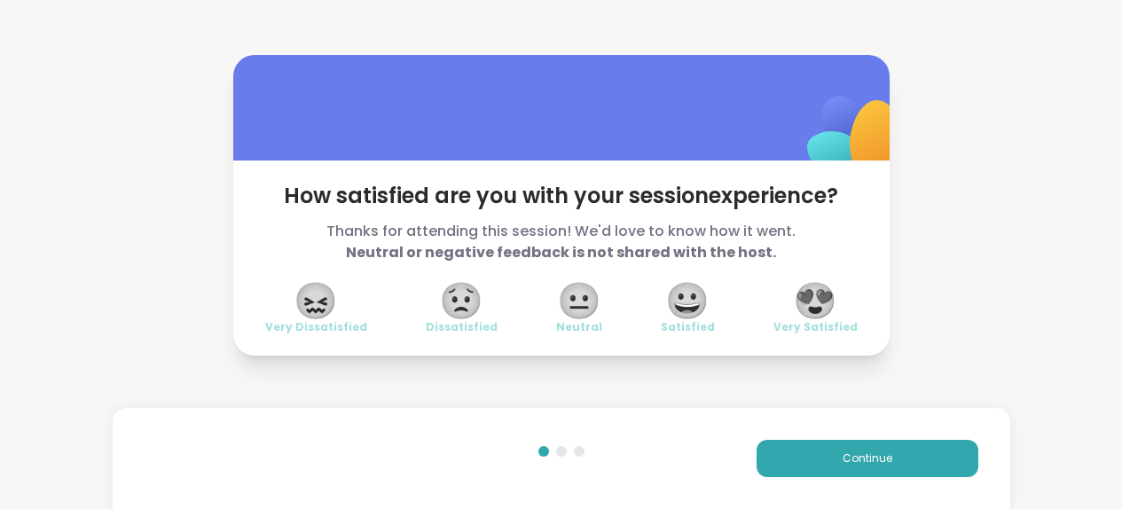
click at [577, 317] on span "😐" at bounding box center [579, 301] width 44 height 32
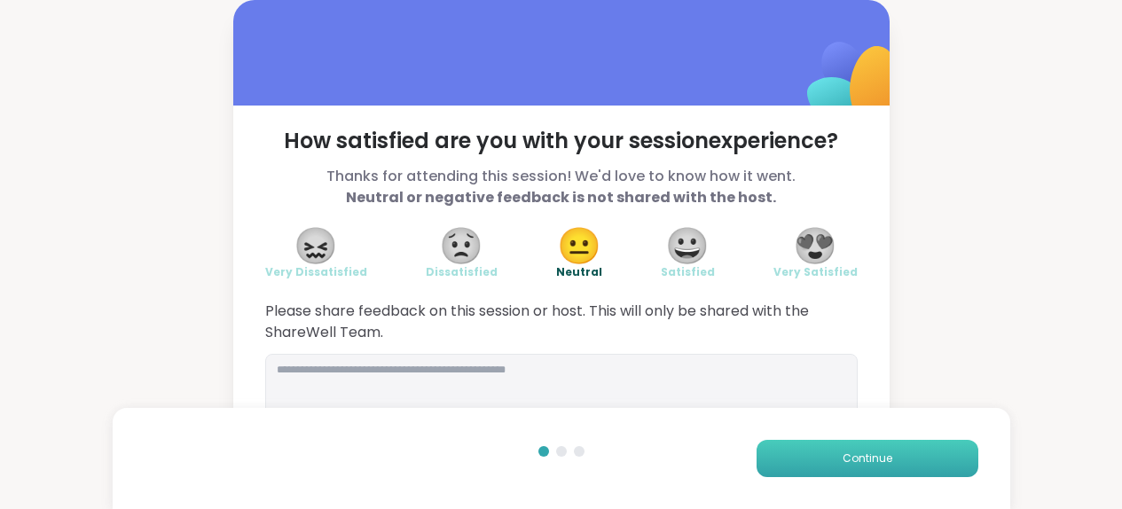
click at [842, 451] on span "Continue" at bounding box center [867, 459] width 50 height 16
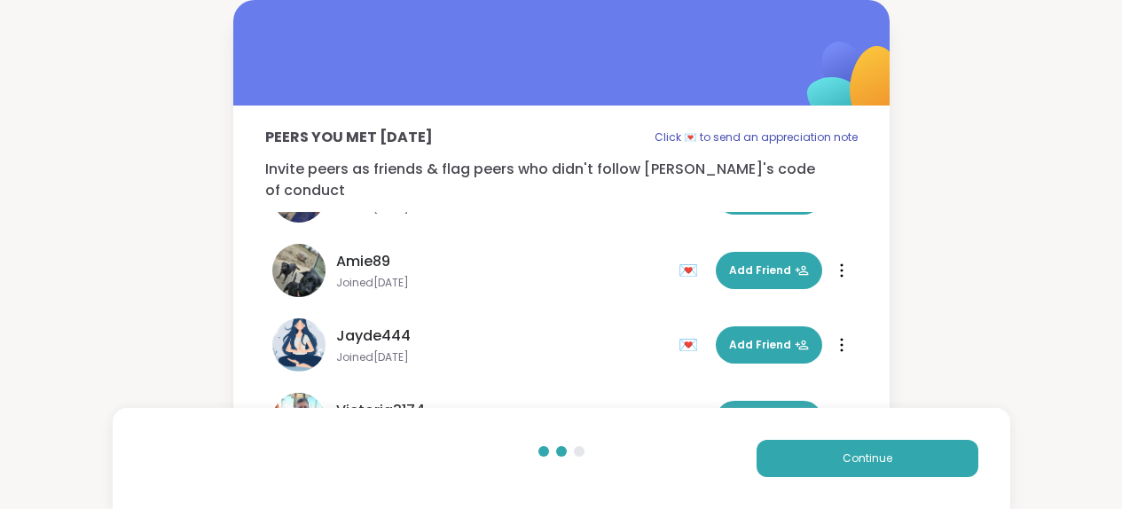
scroll to position [593, 0]
click at [849, 452] on span "Continue" at bounding box center [867, 459] width 50 height 16
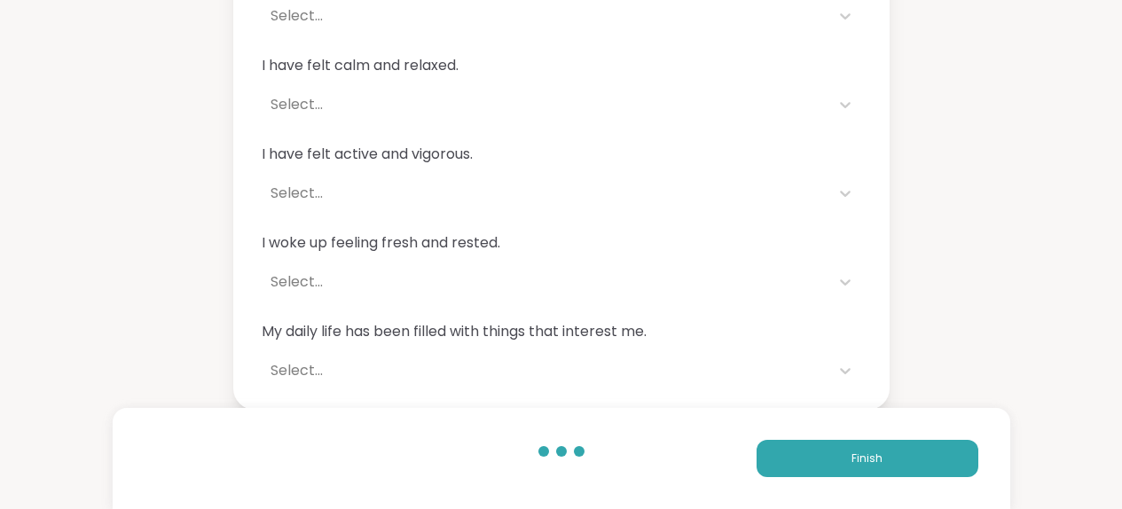
scroll to position [474, 0]
click at [805, 448] on button "Finish" at bounding box center [867, 458] width 222 height 37
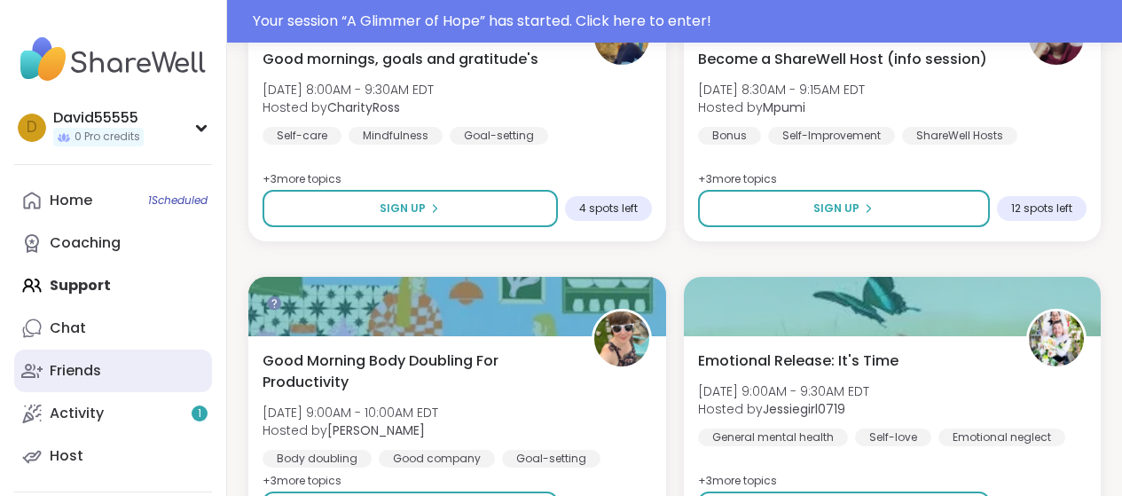
scroll to position [2764, 0]
